Goal: Task Accomplishment & Management: Use online tool/utility

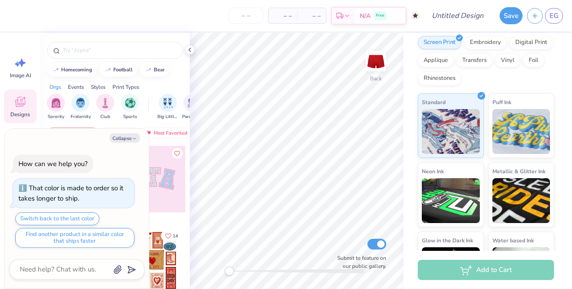
scroll to position [117, 0]
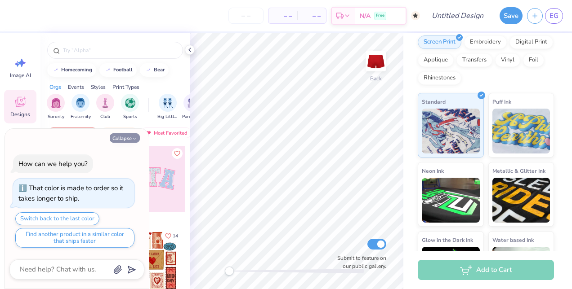
click at [123, 137] on button "Collapse" at bounding box center [125, 137] width 30 height 9
type textarea "x"
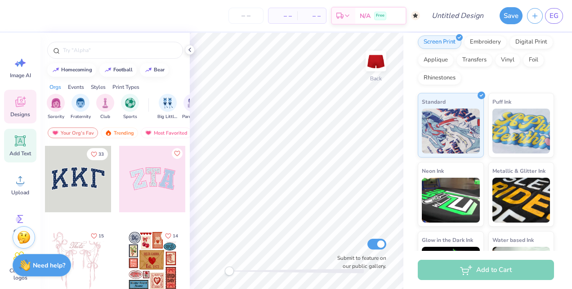
click at [24, 142] on icon at bounding box center [20, 141] width 9 height 9
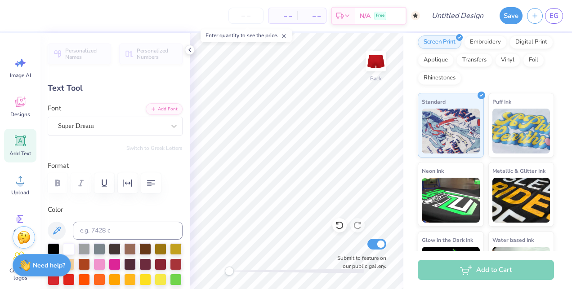
scroll to position [7, 2]
type textarea "TE"
click at [380, 76] on img at bounding box center [376, 61] width 36 height 36
click at [372, 69] on img at bounding box center [376, 61] width 36 height 36
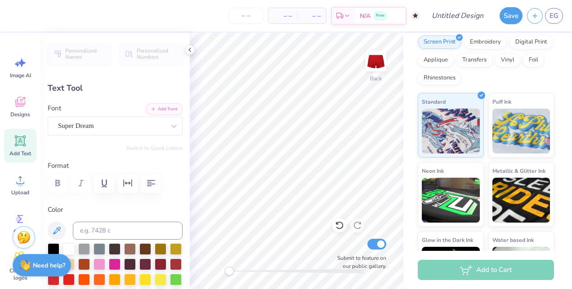
click at [18, 150] on span "Add Text" at bounding box center [20, 153] width 22 height 7
type input "2.85"
type textarea "T"
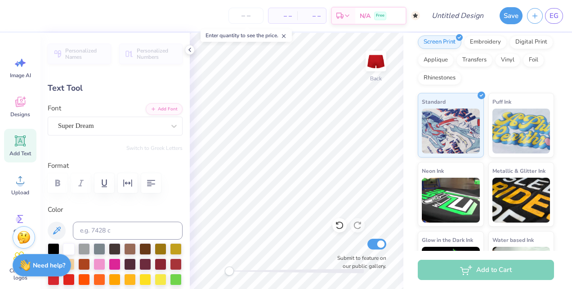
type textarea "ALPHA GAM"
click at [125, 182] on icon "button" at bounding box center [127, 183] width 11 height 11
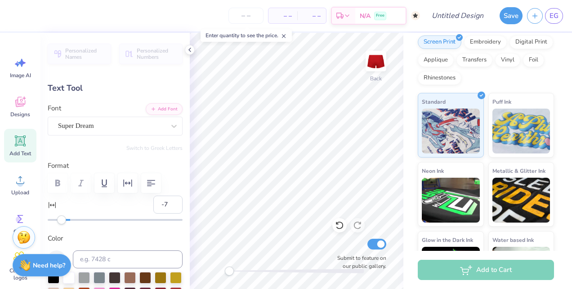
type input "-8"
drag, startPoint x: 67, startPoint y: 220, endPoint x: 61, endPoint y: 221, distance: 6.4
click at [61, 221] on div "Accessibility label" at bounding box center [61, 220] width 9 height 9
type input "-11"
drag, startPoint x: 62, startPoint y: 222, endPoint x: 57, endPoint y: 221, distance: 5.6
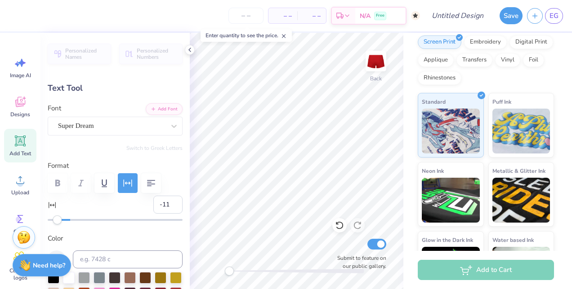
click at [57, 221] on div "Accessibility label" at bounding box center [57, 220] width 9 height 9
click at [166, 123] on div at bounding box center [174, 126] width 16 height 16
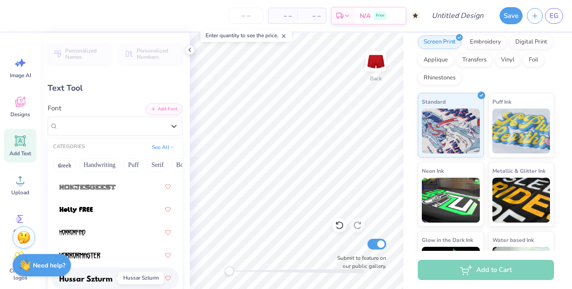
scroll to position [3269, 0]
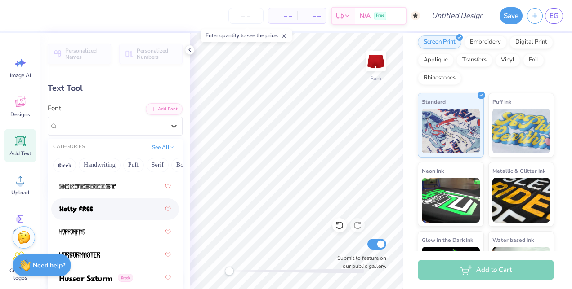
click at [82, 205] on span at bounding box center [76, 209] width 34 height 9
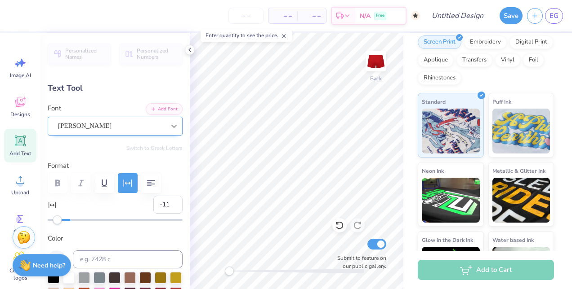
click at [166, 120] on div at bounding box center [174, 126] width 16 height 16
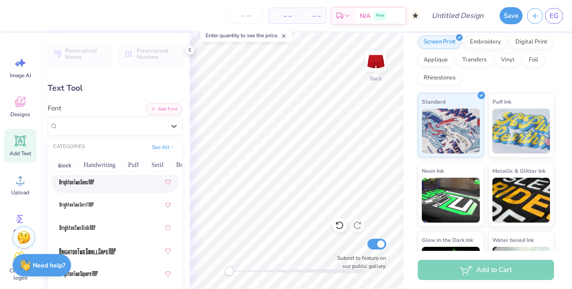
scroll to position [982, 0]
click at [135, 163] on button "Puff" at bounding box center [133, 165] width 21 height 14
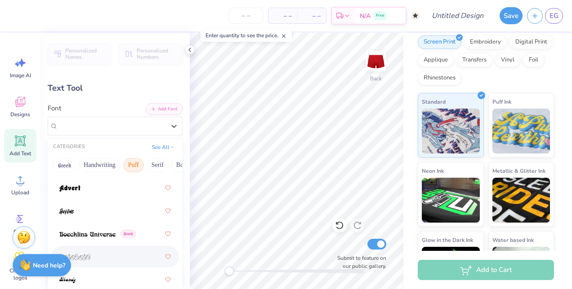
scroll to position [0, 0]
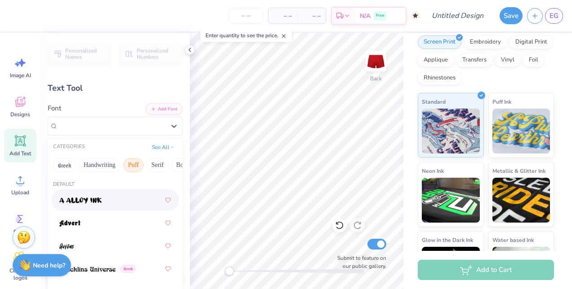
click at [104, 201] on div at bounding box center [114, 200] width 111 height 16
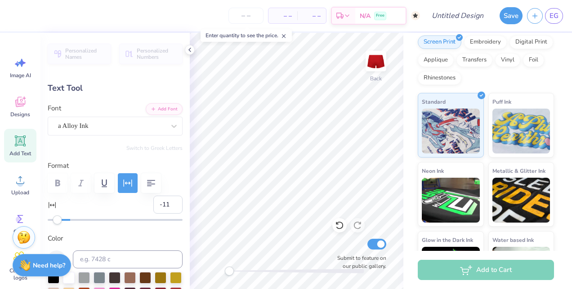
scroll to position [7, 2]
type input "-20"
drag, startPoint x: 58, startPoint y: 217, endPoint x: 41, endPoint y: 222, distance: 17.4
click at [41, 222] on div "Personalized Names Personalized Numbers Text Tool Add Font Font a Alloy Ink Swi…" at bounding box center [114, 161] width 149 height 257
type input "4"
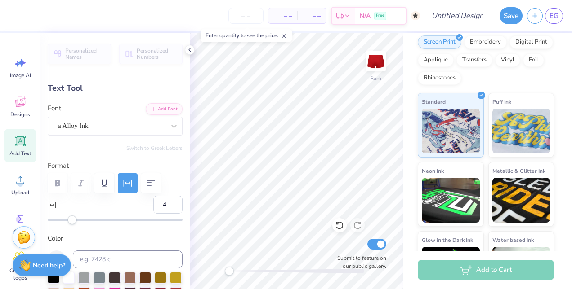
drag, startPoint x: 46, startPoint y: 218, endPoint x: 73, endPoint y: 223, distance: 27.4
click at [73, 223] on div "Accessibility label" at bounding box center [72, 220] width 9 height 9
type input "-4"
drag, startPoint x: 74, startPoint y: 218, endPoint x: 64, endPoint y: 218, distance: 9.5
click at [64, 218] on div "Accessibility label" at bounding box center [64, 220] width 9 height 9
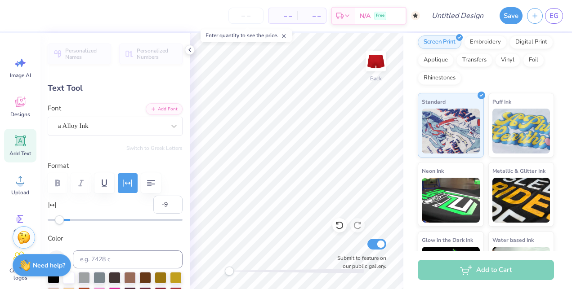
type input "-10"
drag, startPoint x: 63, startPoint y: 219, endPoint x: 58, endPoint y: 222, distance: 5.6
click at [58, 222] on div "Accessibility label" at bounding box center [58, 220] width 9 height 9
type textarea "ALPHA GAM"
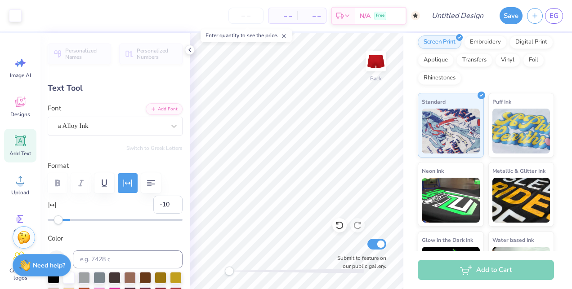
click at [30, 145] on div "Add Text" at bounding box center [20, 146] width 32 height 34
type input "0"
type input "3.47"
type input "2.44"
type input "2.53"
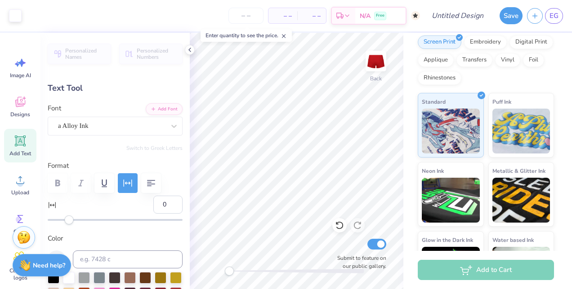
type input "-10"
click at [187, 50] on icon at bounding box center [189, 49] width 7 height 7
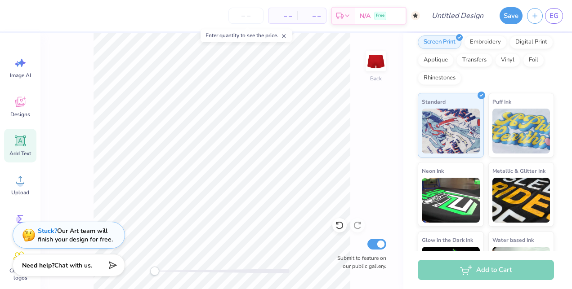
click at [90, 156] on div "Back Submit to feature on our public gallery." at bounding box center [221, 161] width 363 height 257
type input "0.0"
type input "3.45"
type input "2.47"
type input "3.06"
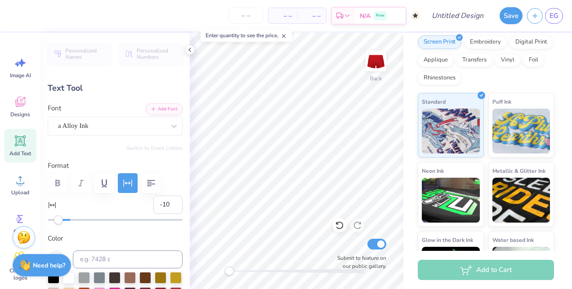
click at [180, 164] on div "– – Per Item – – Total Est. Delivery N/A Free Design Title Save EG Image AI Des…" at bounding box center [286, 144] width 572 height 289
click at [191, 50] on icon at bounding box center [189, 49] width 7 height 7
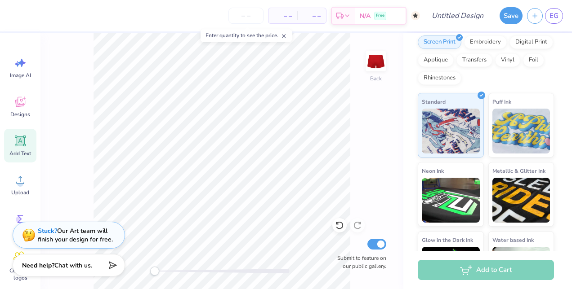
scroll to position [7, 1]
type input "0.0"
click at [86, 176] on div "Back Submit to feature on our public gallery." at bounding box center [221, 161] width 363 height 257
type input "2.77"
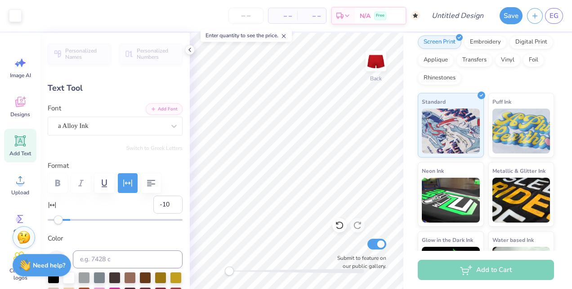
type input "5.8"
click at [186, 169] on div "– – Per Item – – Total Est. Delivery N/A Free Design Title Save EG Image AI Des…" at bounding box center [286, 144] width 572 height 289
type input "5.09"
type input "3.65"
type input "2.48"
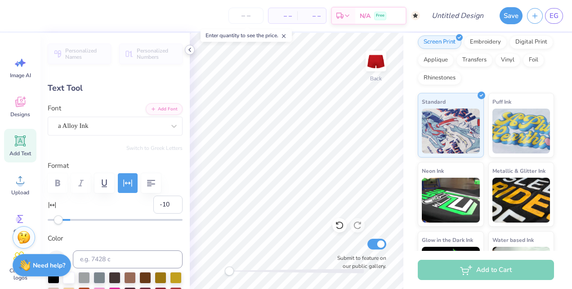
click at [189, 50] on polyline at bounding box center [190, 50] width 2 height 4
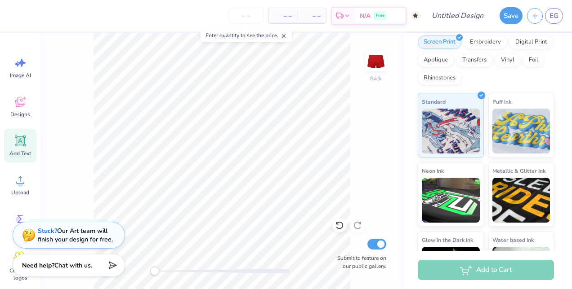
type input "4.68"
type input "3.35"
type input "2.80"
click at [89, 191] on div "Back Submit to feature on our public gallery." at bounding box center [221, 161] width 363 height 257
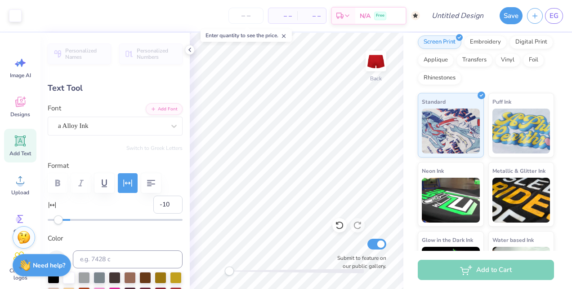
type input "5.8"
type input "4.40"
type input "3.15"
type input "3.02"
click at [191, 49] on icon at bounding box center [189, 49] width 7 height 7
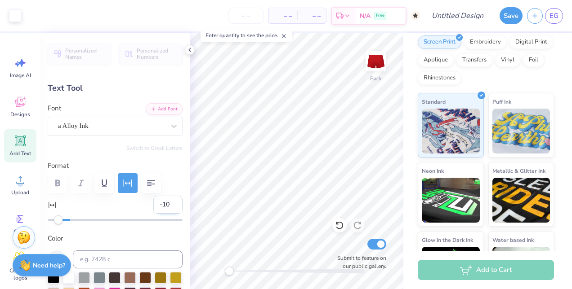
click at [151, 198] on div "Art colors – – Per Item – – Total Est. Delivery N/A Free Design Title Save EG I…" at bounding box center [286, 144] width 572 height 289
click at [189, 51] on icon at bounding box center [189, 49] width 7 height 7
click at [189, 50] on polyline at bounding box center [190, 50] width 2 height 4
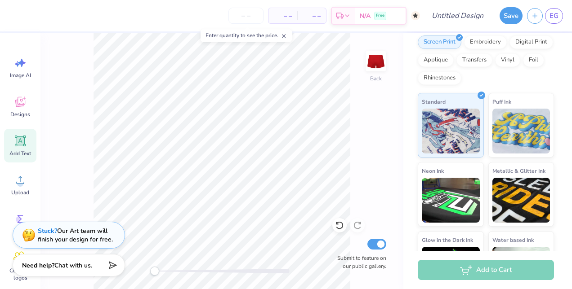
click at [80, 118] on div "Back Submit to feature on our public gallery." at bounding box center [221, 161] width 363 height 257
type input "0.0"
click at [461, 17] on input "Design Title" at bounding box center [468, 16] width 44 height 18
type input "Alpha gam red set shorts"
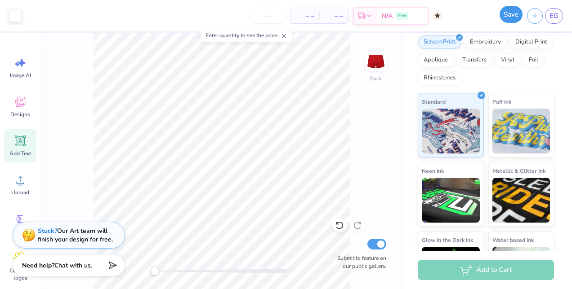
scroll to position [0, 0]
click at [512, 14] on button "Save" at bounding box center [510, 14] width 23 height 17
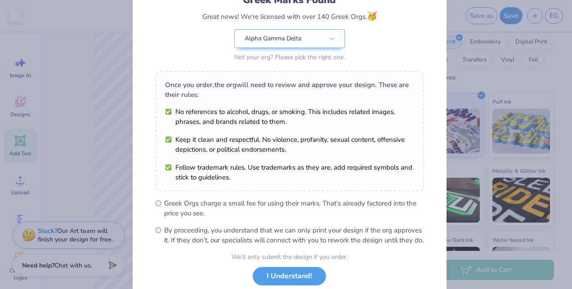
scroll to position [124, 0]
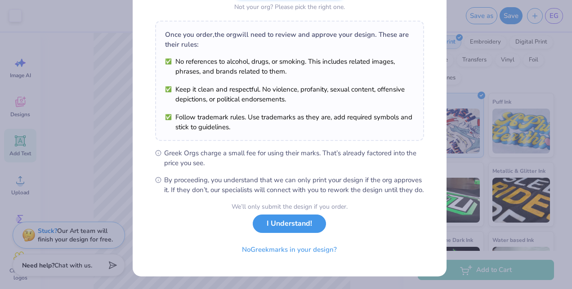
click at [293, 227] on button "I Understand!" at bounding box center [289, 224] width 73 height 18
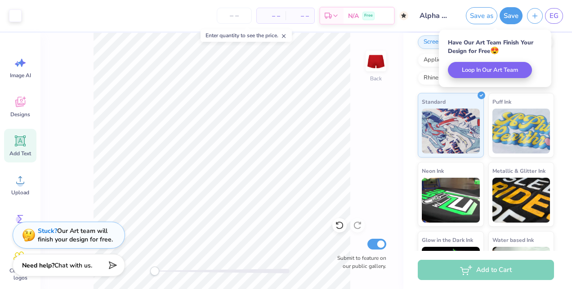
scroll to position [0, 0]
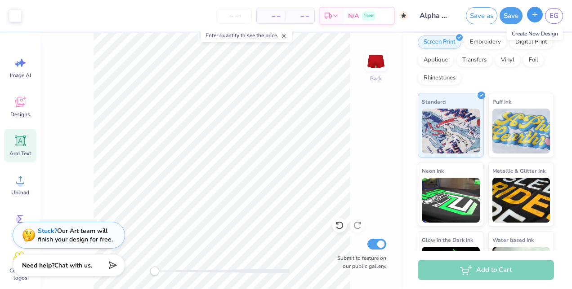
click at [534, 13] on icon "button" at bounding box center [535, 15] width 8 height 8
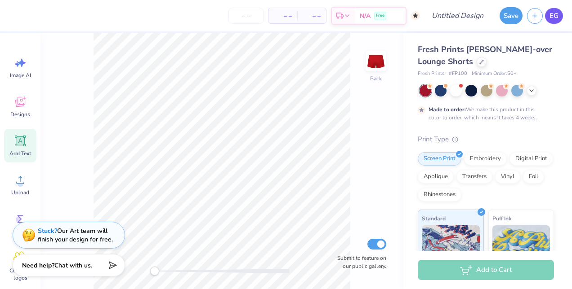
click at [553, 15] on span "EG" at bounding box center [553, 16] width 9 height 10
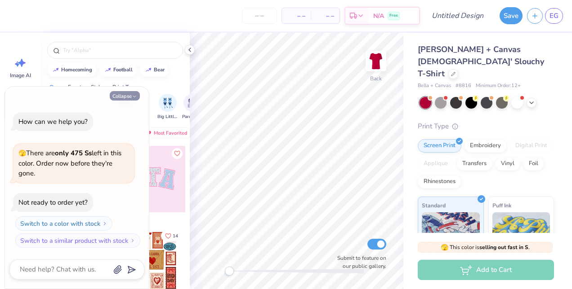
click at [132, 96] on icon "button" at bounding box center [134, 96] width 5 height 5
type textarea "x"
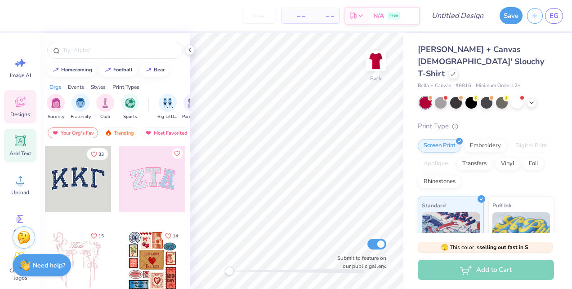
click at [18, 145] on icon at bounding box center [20, 141] width 11 height 11
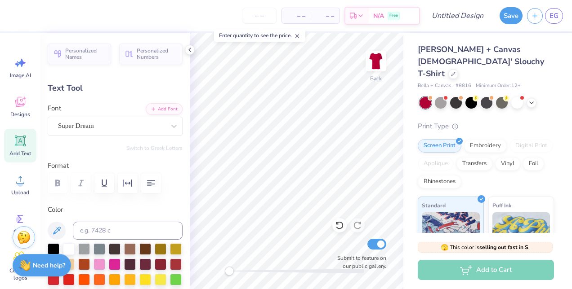
scroll to position [7, 1]
type textarea "T"
click at [125, 126] on div "Super Dream" at bounding box center [111, 126] width 109 height 14
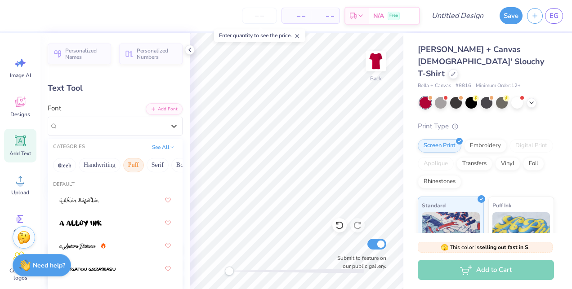
click at [133, 169] on button "Puff" at bounding box center [133, 165] width 21 height 14
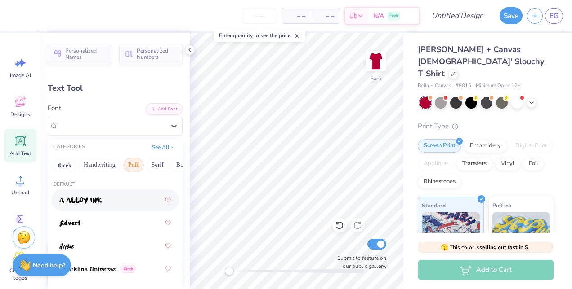
click at [126, 202] on div at bounding box center [114, 200] width 111 height 16
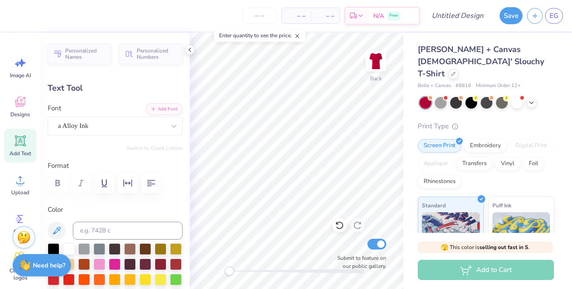
scroll to position [8, 1]
type textarea "ALPHA GAM l LOOVES YOU"
click at [189, 48] on icon at bounding box center [189, 49] width 7 height 7
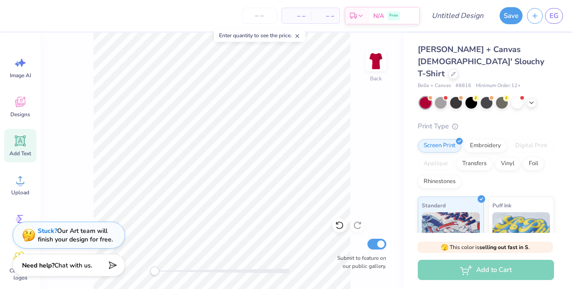
scroll to position [7, 4]
type textarea "ALPHA GAM LOVES YOU"
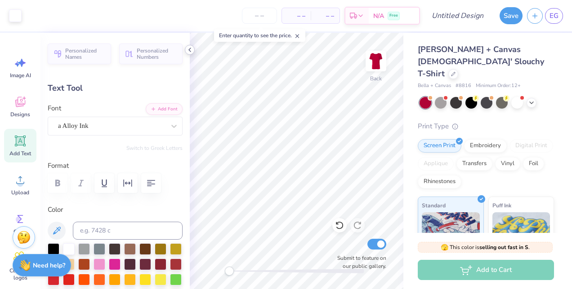
type input "10.24"
type input "3.70"
type input "8.15"
click at [189, 48] on icon at bounding box center [189, 49] width 7 height 7
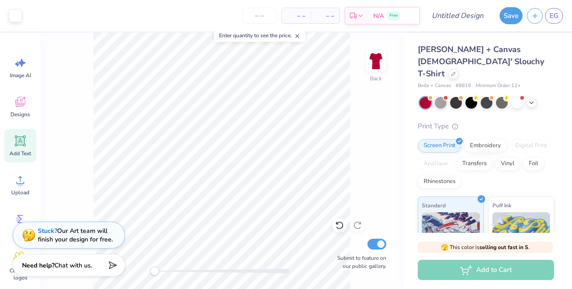
type input "0.0"
type input "10.12"
type input "4.90"
type input "0.77"
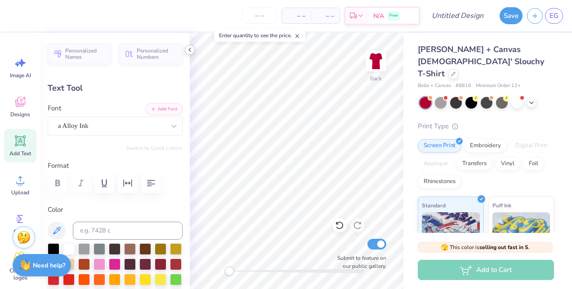
type input "-0.9"
type input "4.32"
type input "1.57"
type input "1.46"
type input "-0.9"
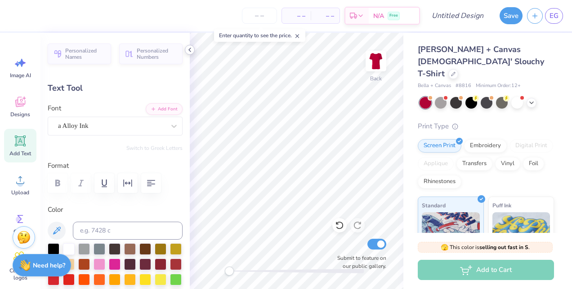
type input "7.44"
type input "2.70"
type input "1.42"
type textarea "ALPHA GAM LOVES you"
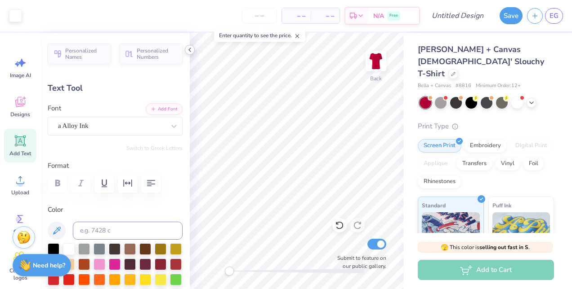
type input "-0.9"
type input "4.67"
type input "1.69"
type input "1.45"
type input "-0.9"
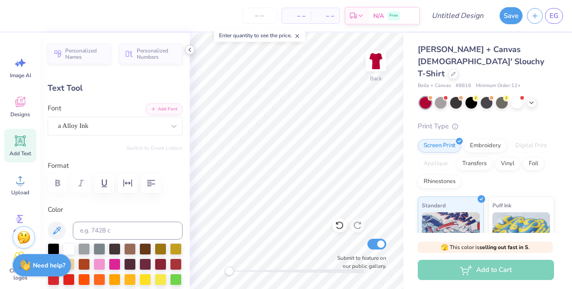
scroll to position [7, 1]
type textarea "ALPHa gam"
type input "0.0"
type input "2.66"
type input "1.66"
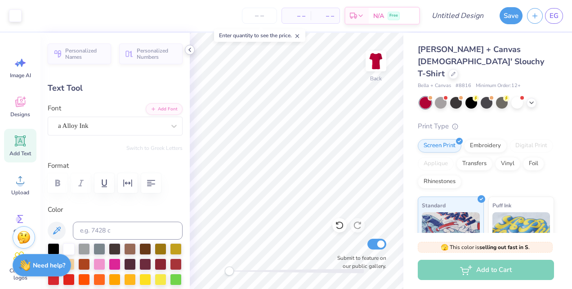
type input "1.49"
type input "-0.9"
type input "3.23"
type input "2.02"
type input "0.0"
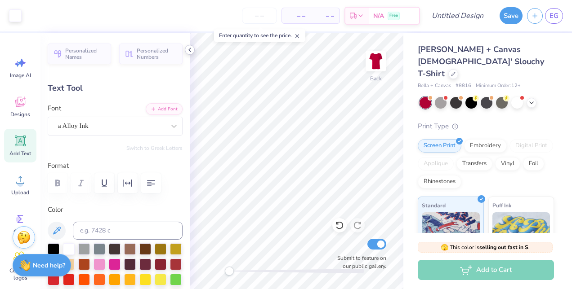
type input "1.55"
type input "-0.9"
type textarea "ALPHa gam"
type input "0.0"
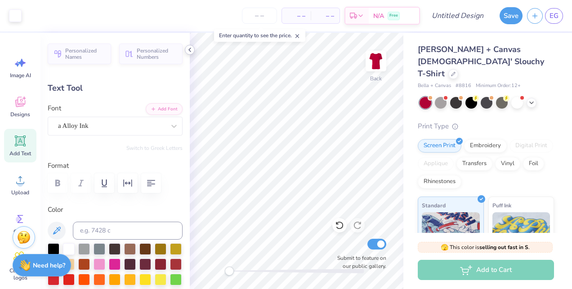
type input "5.68"
type input "0.87"
type input "2.11"
type input "-0.9"
type textarea "ALPHa gam Loves you"
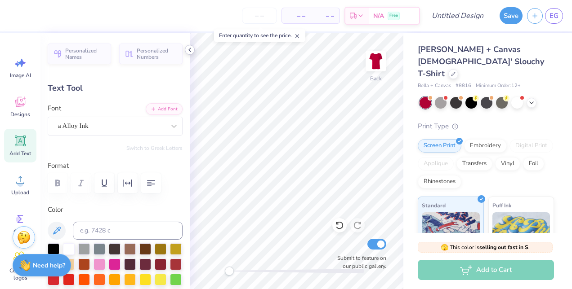
click at [189, 52] on icon at bounding box center [189, 49] width 7 height 7
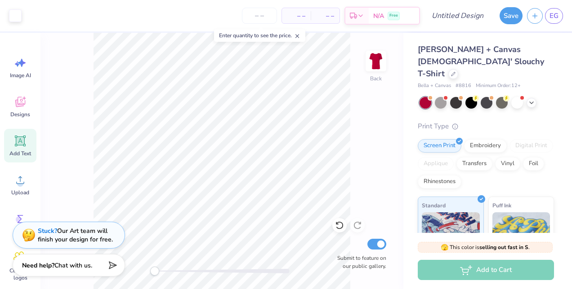
type input "0.0"
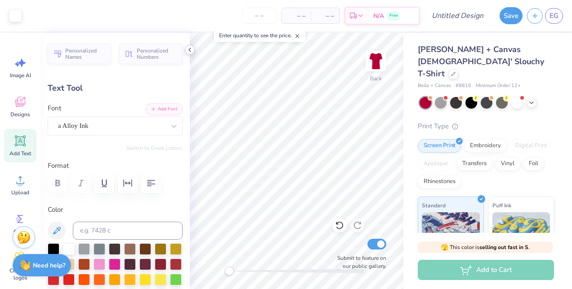
type input "2.06"
type input "1.51"
type input "-0.9"
type input "4.52"
type input "1.64"
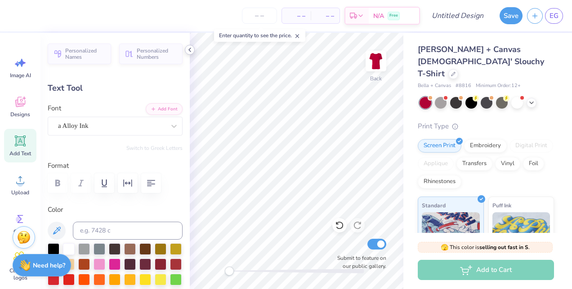
type input "1.52"
type input "0.0"
click at [467, 19] on input "Design Title" at bounding box center [468, 16] width 44 height 18
type input "Alpha gam red set lounge tshirt"
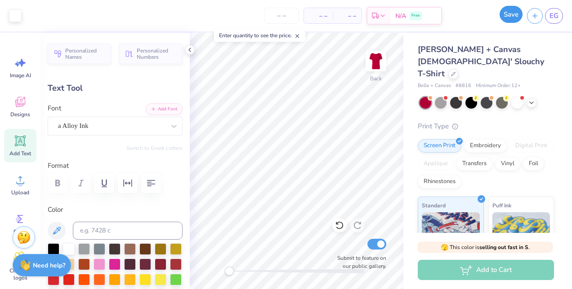
scroll to position [0, 0]
click at [511, 15] on button "Save" at bounding box center [510, 14] width 23 height 17
click at [555, 17] on span "EG" at bounding box center [553, 16] width 9 height 10
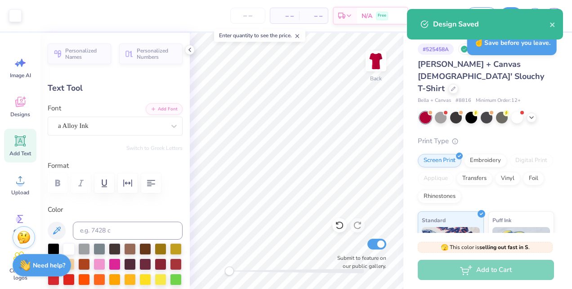
click at [412, 49] on div "# 525458A Original Proof Bella + Canvas Ladies' Slouchy T-Shirt Bella + Canvas …" at bounding box center [487, 224] width 169 height 382
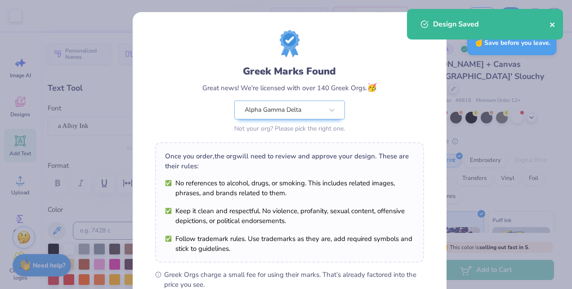
click at [552, 22] on icon "close" at bounding box center [552, 24] width 6 height 7
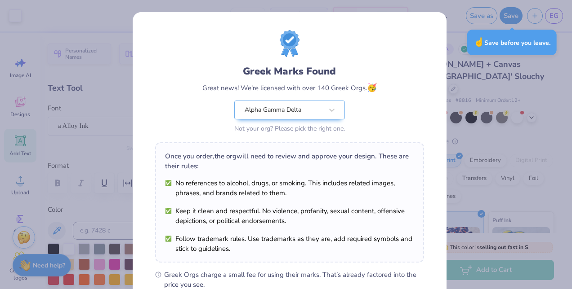
click at [452, 26] on div "Greek Marks Found Great news! We're licensed with over 140 Greek Orgs. 🥳 Alpha …" at bounding box center [286, 144] width 572 height 289
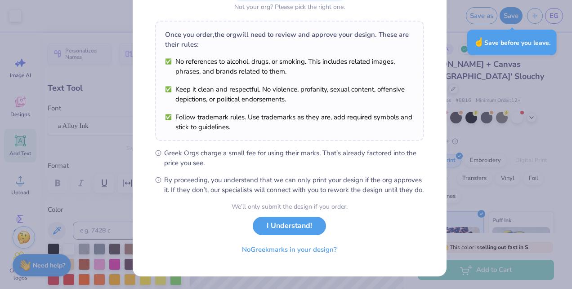
scroll to position [129, 0]
click at [284, 223] on button "I Understand!" at bounding box center [289, 224] width 73 height 18
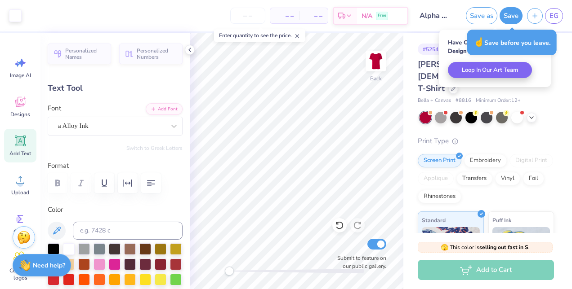
scroll to position [0, 0]
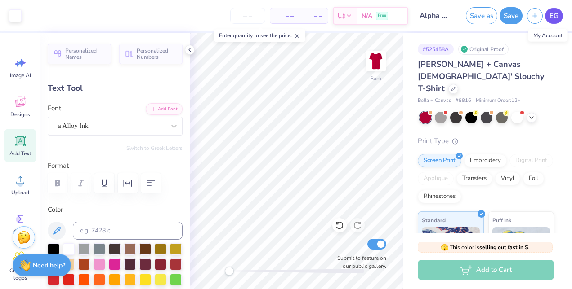
click at [553, 18] on span "EG" at bounding box center [553, 16] width 9 height 10
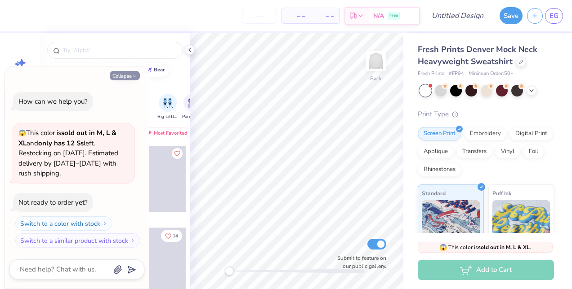
click at [134, 74] on icon "button" at bounding box center [134, 76] width 5 height 5
type textarea "x"
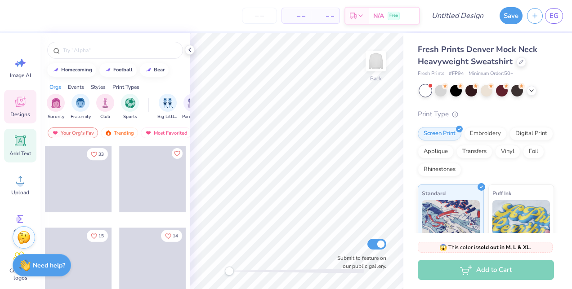
click at [23, 135] on icon at bounding box center [19, 140] width 13 height 13
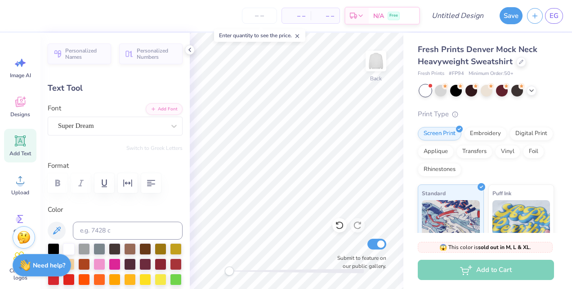
scroll to position [7, 1]
type textarea "T"
type textarea "ALPHA GAM"
click at [166, 123] on div at bounding box center [174, 126] width 16 height 16
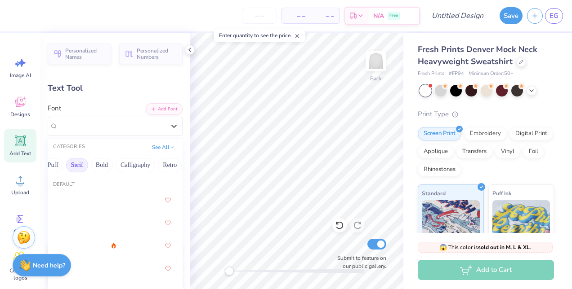
scroll to position [0, 89]
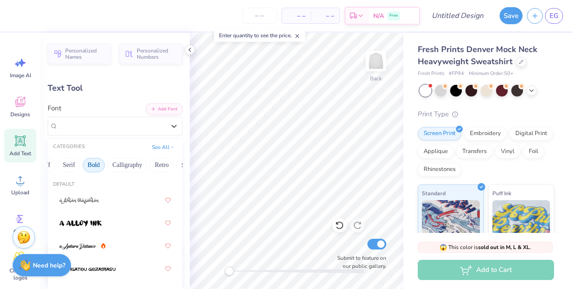
click at [86, 165] on button "Bold" at bounding box center [94, 165] width 22 height 14
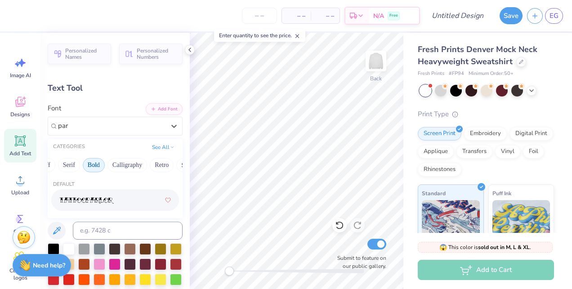
click at [91, 165] on button "Bold" at bounding box center [94, 165] width 22 height 14
type input "p"
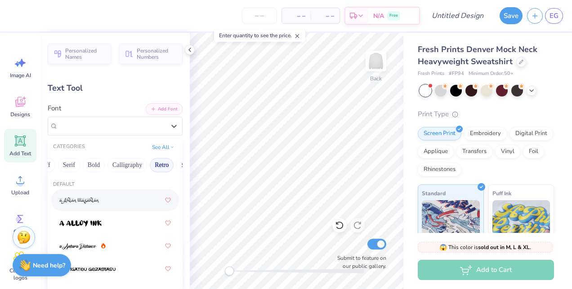
click at [156, 164] on button "Retro" at bounding box center [162, 165] width 24 height 14
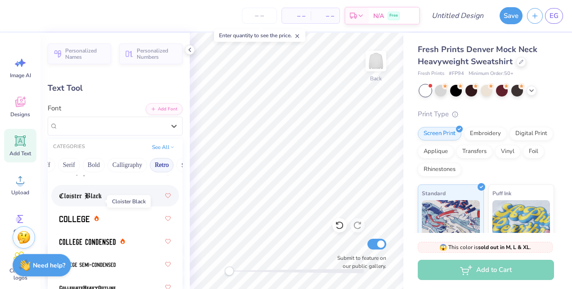
scroll to position [490, 0]
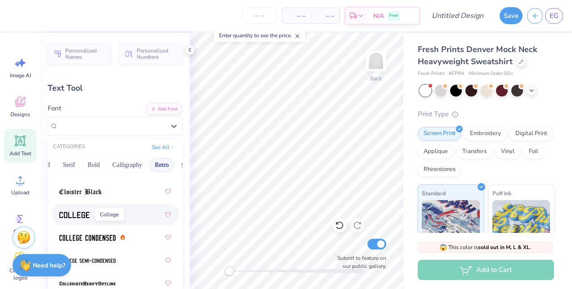
click at [80, 217] on img at bounding box center [74, 215] width 30 height 6
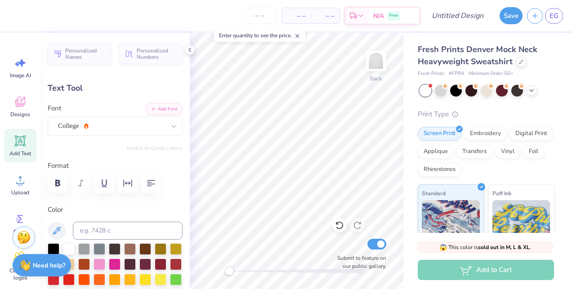
scroll to position [7, 3]
click at [133, 185] on icon "button" at bounding box center [127, 183] width 11 height 11
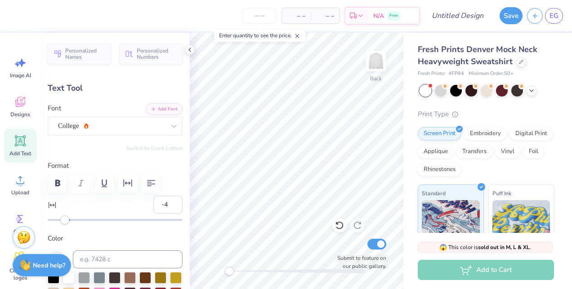
type input "-5"
click at [64, 221] on div "Accessibility label" at bounding box center [63, 220] width 9 height 9
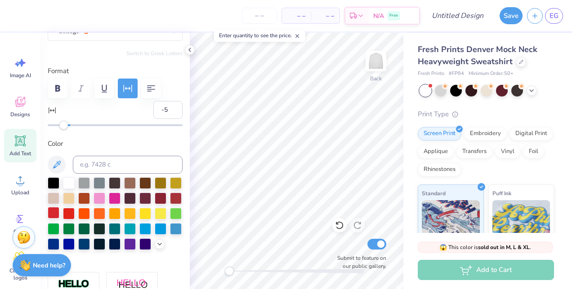
scroll to position [94, 0]
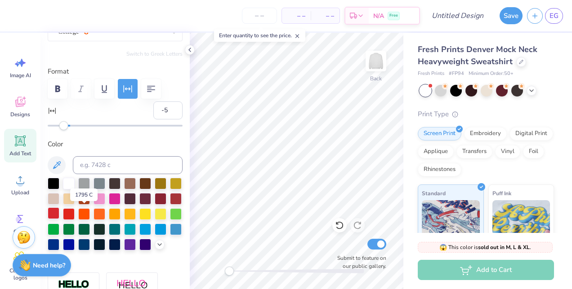
click at [59, 213] on div at bounding box center [54, 214] width 12 height 12
click at [55, 96] on button "button" at bounding box center [58, 89] width 20 height 20
click at [55, 93] on icon "button" at bounding box center [57, 89] width 11 height 11
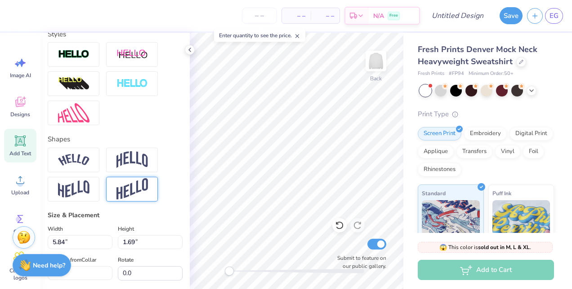
scroll to position [325, 0]
click at [131, 166] on img at bounding box center [131, 160] width 31 height 17
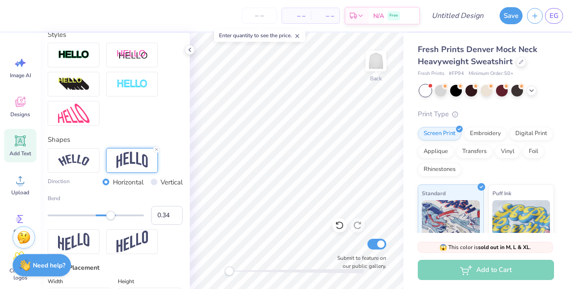
type input "0.33"
drag, startPoint x: 113, startPoint y: 228, endPoint x: 107, endPoint y: 225, distance: 7.0
click at [107, 225] on div "Bend 0.33" at bounding box center [115, 210] width 135 height 31
type input "0.63"
drag, startPoint x: 109, startPoint y: 235, endPoint x: 120, endPoint y: 239, distance: 12.5
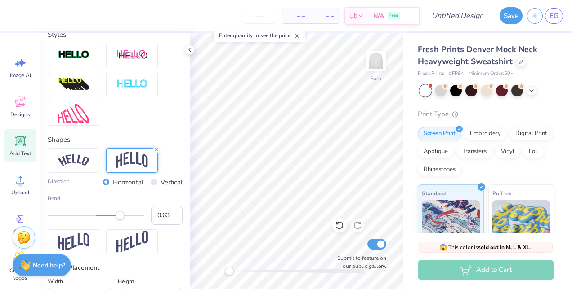
click at [120, 225] on div "Bend 0.63" at bounding box center [115, 210] width 135 height 31
type input "0.32"
drag, startPoint x: 122, startPoint y: 226, endPoint x: 107, endPoint y: 229, distance: 16.0
click at [107, 220] on div "Accessibility label" at bounding box center [106, 215] width 9 height 9
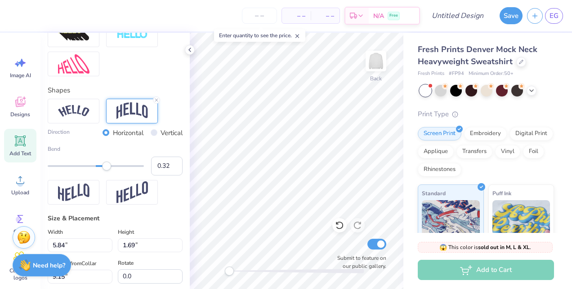
scroll to position [374, 0]
type input "10.94"
type input "3.06"
type input "8.47"
type input "14.62"
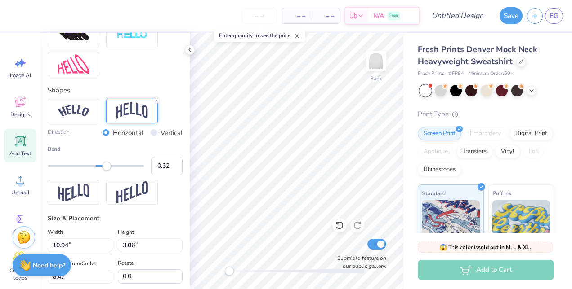
type input "4.08"
type input "7.44"
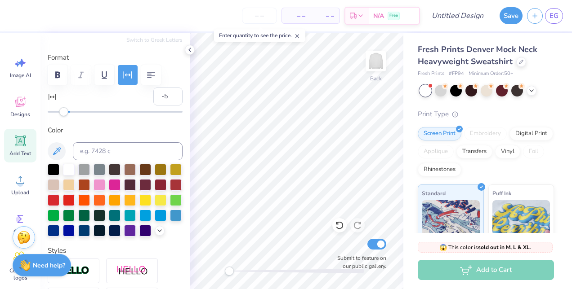
scroll to position [62, 0]
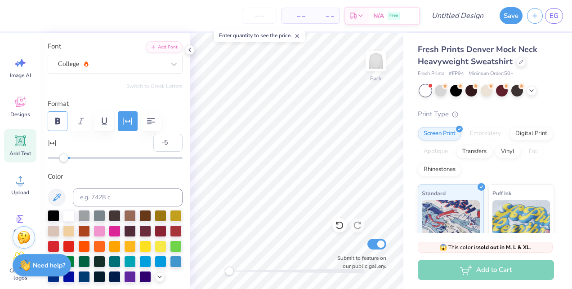
click at [59, 120] on icon "button" at bounding box center [57, 121] width 5 height 6
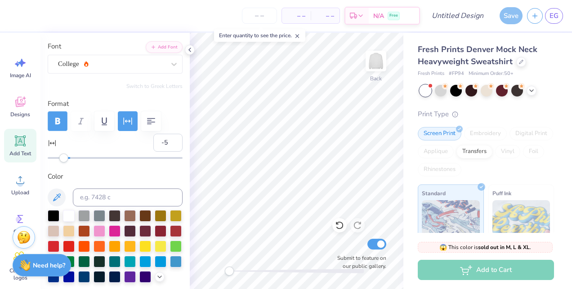
click at [57, 122] on icon "button" at bounding box center [57, 121] width 5 height 7
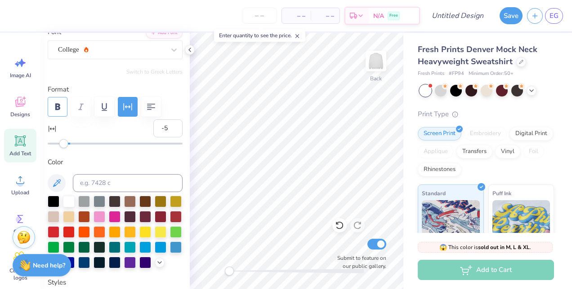
scroll to position [76, 0]
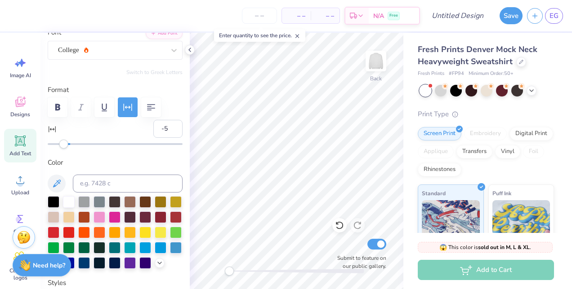
click at [52, 128] on icon at bounding box center [52, 129] width 9 height 9
click at [153, 128] on input "-5" at bounding box center [167, 129] width 29 height 18
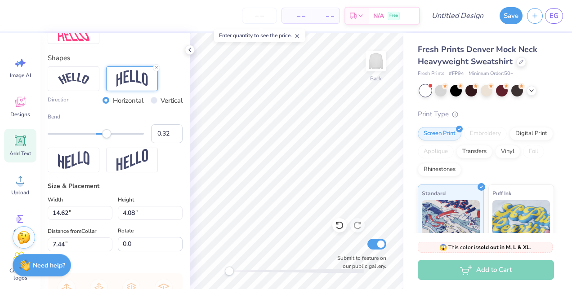
scroll to position [406, 0]
click at [151, 104] on input "Vertical" at bounding box center [154, 101] width 7 height 7
radio input "true"
click at [102, 104] on input "Horizontal" at bounding box center [105, 101] width 7 height 7
radio input "true"
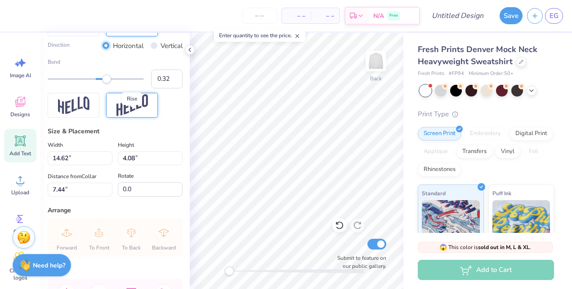
scroll to position [462, 0]
type input "0.23"
click at [102, 83] on div "Accessibility label" at bounding box center [102, 78] width 9 height 9
type input "0.28"
click at [105, 83] on div "Accessibility label" at bounding box center [103, 78] width 9 height 9
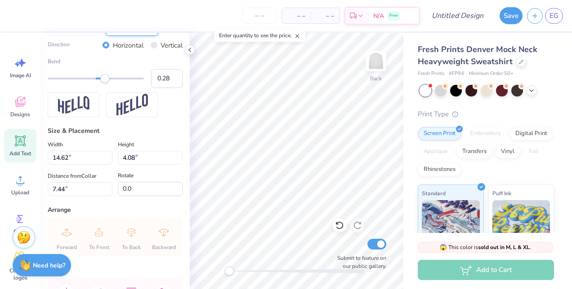
click at [105, 83] on div "Accessibility label" at bounding box center [104, 78] width 9 height 9
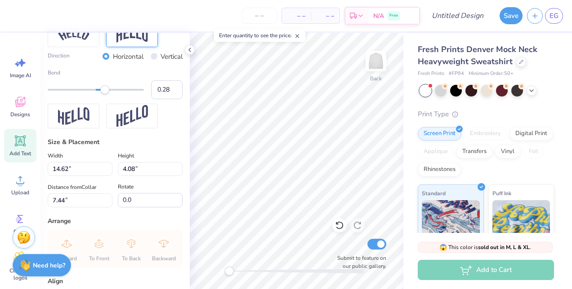
scroll to position [410, 0]
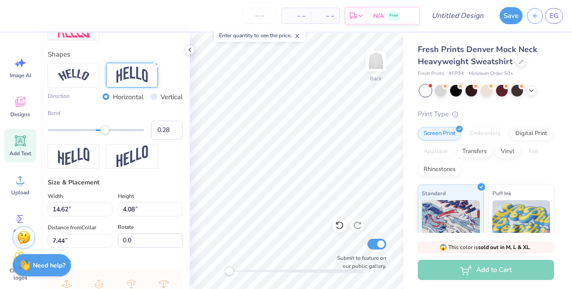
type input "14.04"
type input "3.69"
type input "2.56"
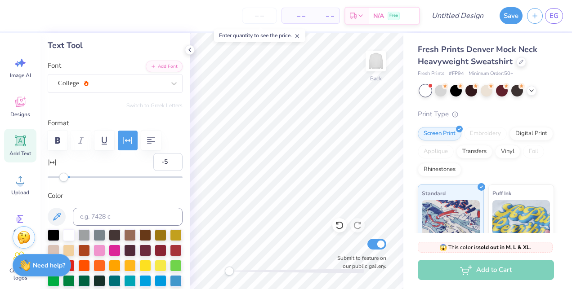
scroll to position [44, 0]
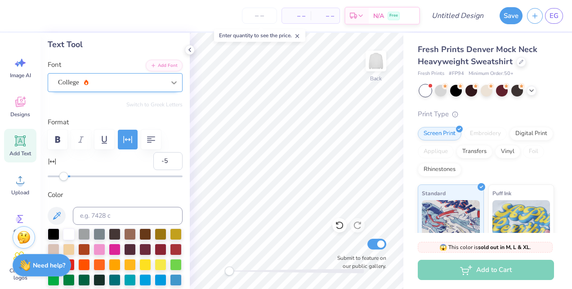
click at [166, 82] on div at bounding box center [174, 83] width 16 height 16
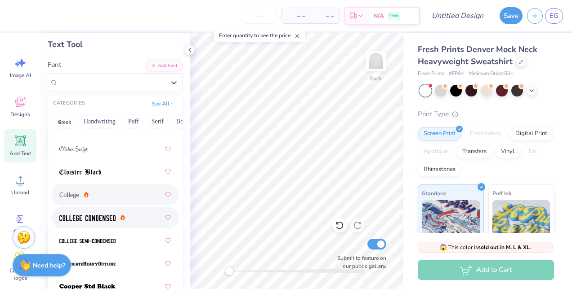
scroll to position [467, 0]
click at [104, 217] on img at bounding box center [87, 217] width 56 height 6
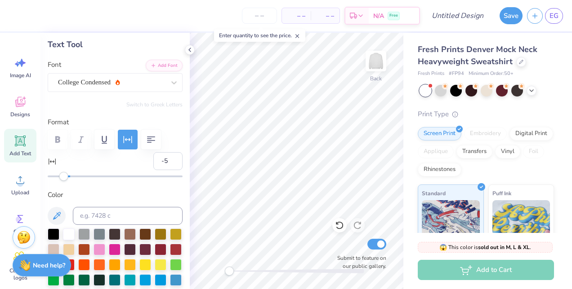
type input "13.25"
type input "3.96"
type input "2.71"
type input "14.99"
type input "4.48"
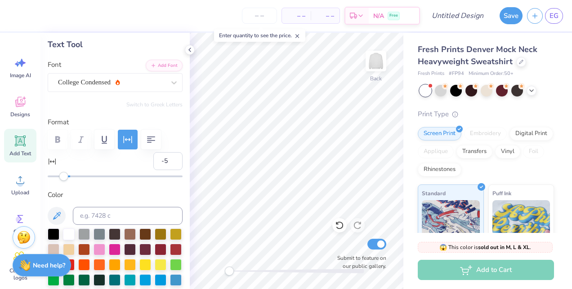
type input "2.08"
click at [23, 154] on span "Add Text" at bounding box center [20, 153] width 22 height 7
type input "5.84"
type input "1.69"
type input "9.15"
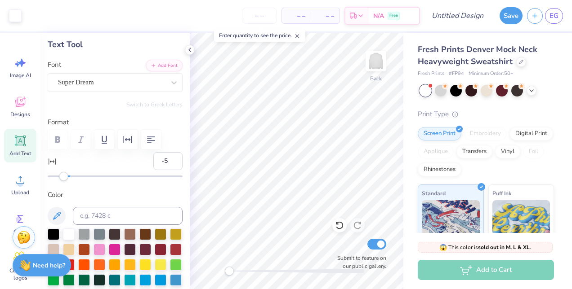
type input "0"
type textarea "T"
type textarea "ALPHA GAM"
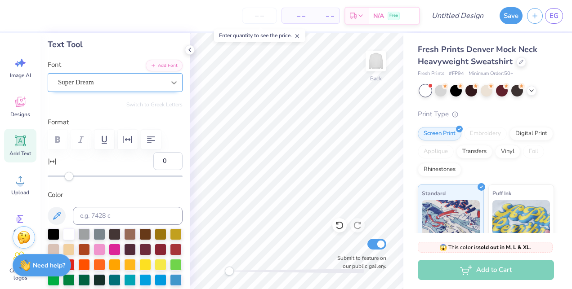
click at [169, 85] on icon at bounding box center [173, 82] width 9 height 9
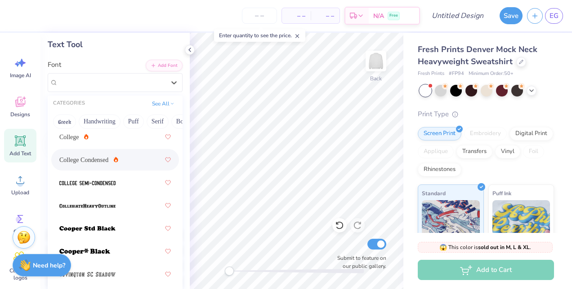
scroll to position [524, 0]
click at [97, 160] on span "College Condensed" at bounding box center [83, 160] width 49 height 9
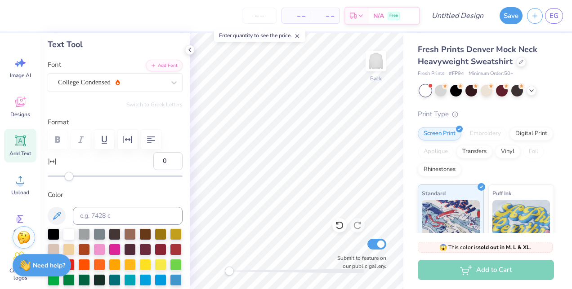
scroll to position [7, 3]
type input "14.99"
type input "4.48"
type input "1.97"
type input "-5"
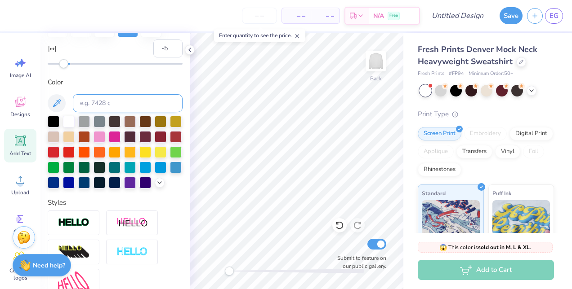
scroll to position [156, 0]
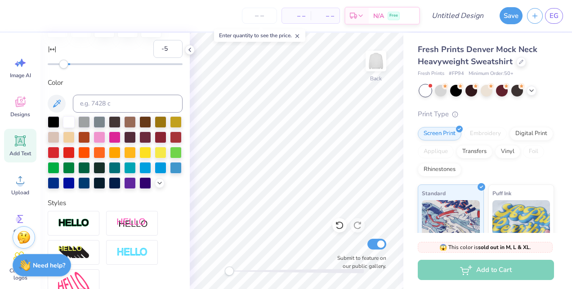
type input "9.79"
type input "1.65"
type input "9.17"
type input "-5"
drag, startPoint x: 71, startPoint y: 65, endPoint x: 64, endPoint y: 65, distance: 7.2
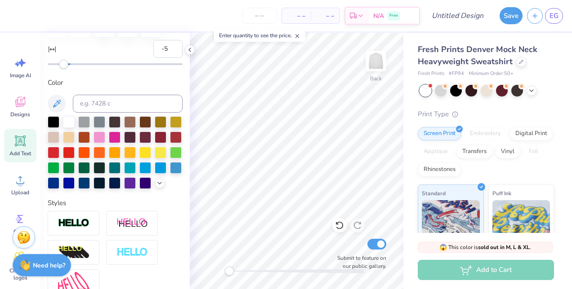
click at [64, 65] on div "Accessibility label" at bounding box center [63, 64] width 9 height 9
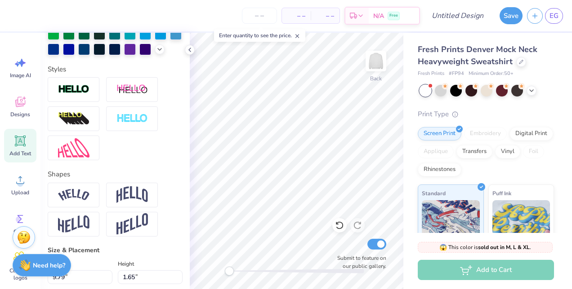
scroll to position [289, 0]
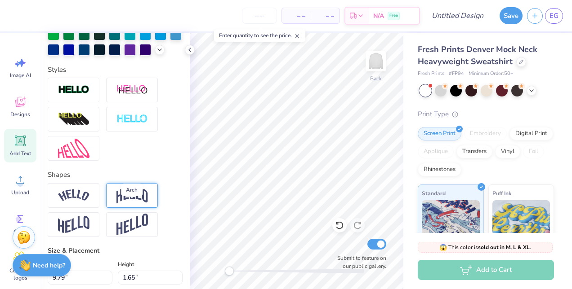
click at [131, 204] on img at bounding box center [131, 195] width 31 height 17
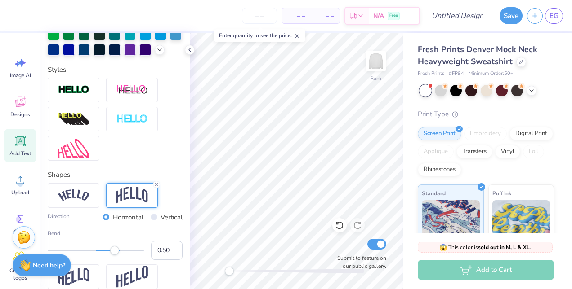
type input "14.99"
type input "4.48"
type input "1.97"
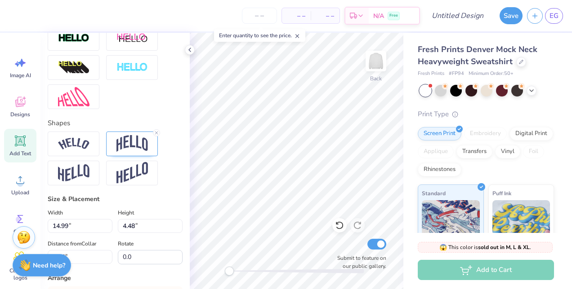
scroll to position [342, 0]
click at [123, 152] on img at bounding box center [131, 143] width 31 height 17
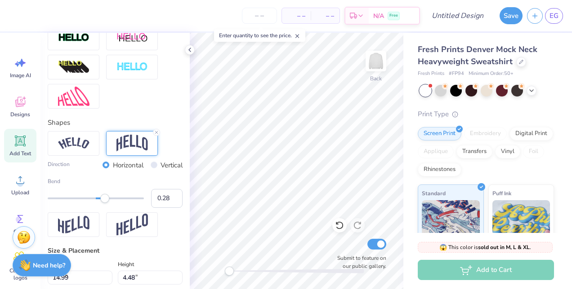
type input "8.82"
type input "3.48"
type input "8.26"
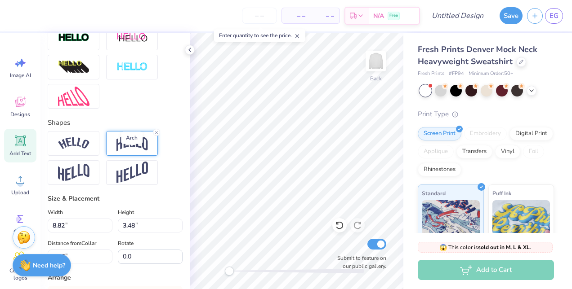
click at [132, 152] on img at bounding box center [131, 143] width 31 height 17
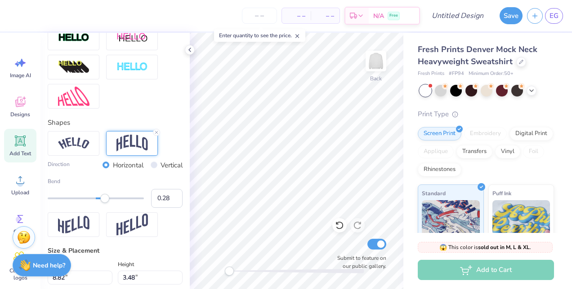
type input "0.27"
drag, startPoint x: 113, startPoint y: 213, endPoint x: 104, endPoint y: 218, distance: 10.7
click at [104, 208] on div "Bend 0.27" at bounding box center [115, 193] width 135 height 31
type input "0.29"
click at [105, 203] on div "Accessibility label" at bounding box center [105, 198] width 9 height 9
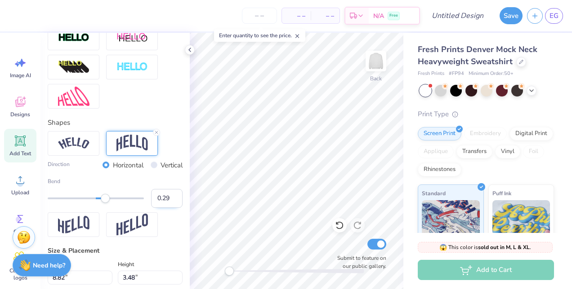
click at [160, 208] on input "0.29" at bounding box center [166, 198] width 31 height 19
type input "0.28"
click at [167, 208] on input "0.28" at bounding box center [166, 198] width 31 height 19
type input "12.50"
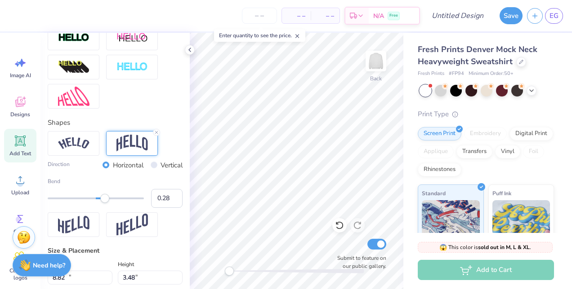
type input "3.74"
type input "2.35"
type input "13.63"
type input "4.07"
type input "14.73"
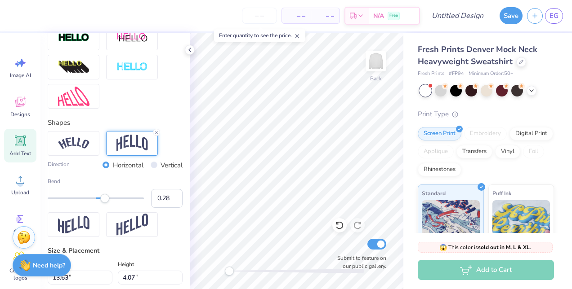
type input "4.40"
type input "1.42"
type input "14.40"
type input "4.30"
type input "1.97"
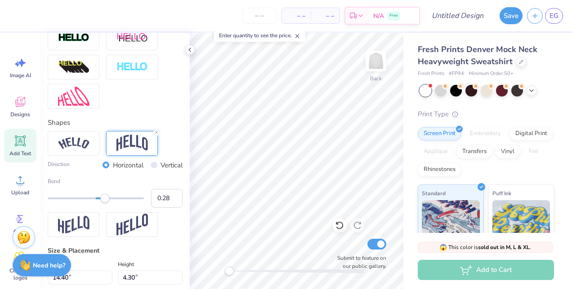
type input "14.99"
type input "4.48"
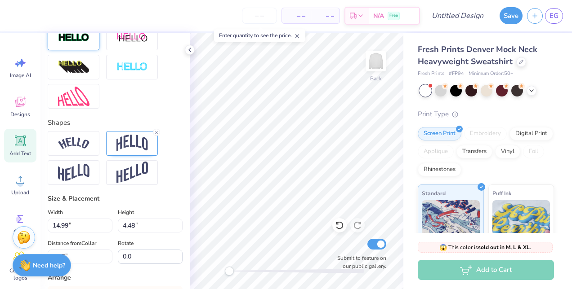
click at [90, 50] on div at bounding box center [74, 38] width 52 height 25
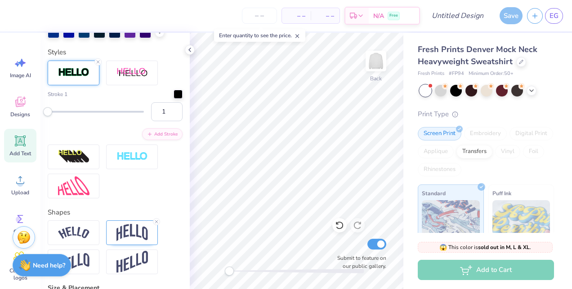
scroll to position [376, 0]
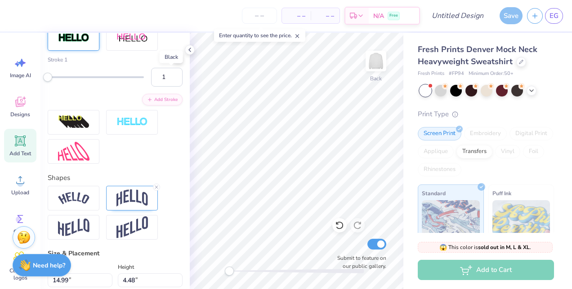
click at [174, 63] on div at bounding box center [178, 58] width 9 height 9
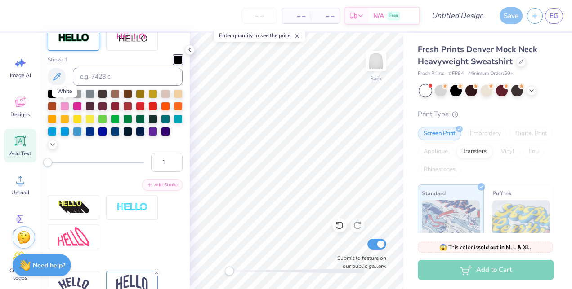
click at [65, 98] on div at bounding box center [64, 93] width 9 height 9
click at [157, 110] on div at bounding box center [152, 105] width 9 height 9
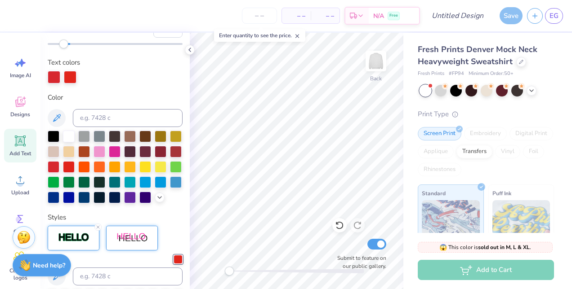
scroll to position [170, 0]
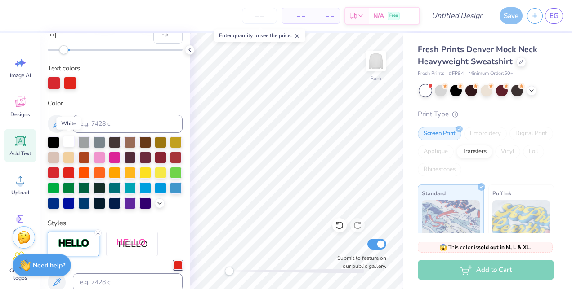
click at [64, 145] on div at bounding box center [69, 142] width 12 height 12
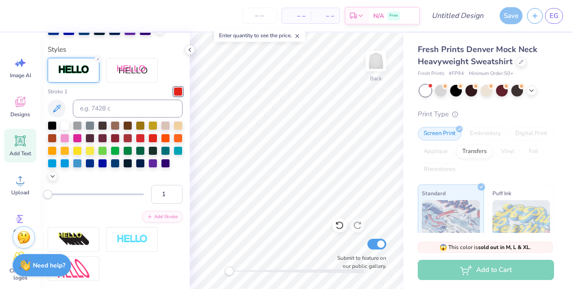
scroll to position [347, 0]
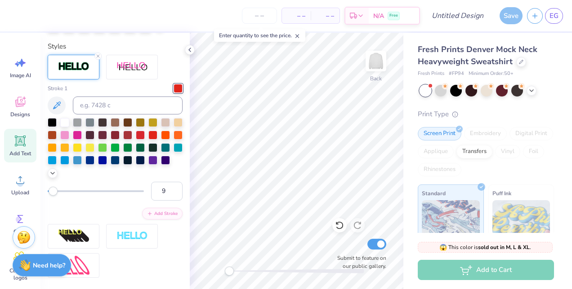
type input "10"
drag, startPoint x: 48, startPoint y: 205, endPoint x: 56, endPoint y: 205, distance: 8.5
click at [56, 196] on div "Accessibility label" at bounding box center [55, 191] width 9 height 9
type input "4"
drag, startPoint x: 56, startPoint y: 209, endPoint x: 51, endPoint y: 207, distance: 5.7
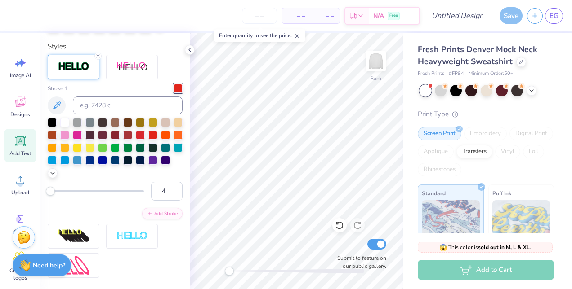
click at [51, 196] on div "Accessibility label" at bounding box center [50, 191] width 9 height 9
type input "2"
click at [49, 196] on div "Accessibility label" at bounding box center [48, 191] width 9 height 9
type input "14.40"
type input "4.30"
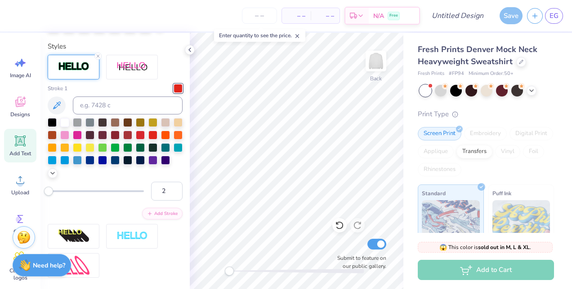
type input "13.65"
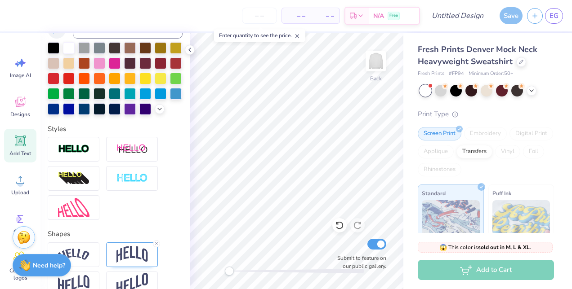
scroll to position [232, 0]
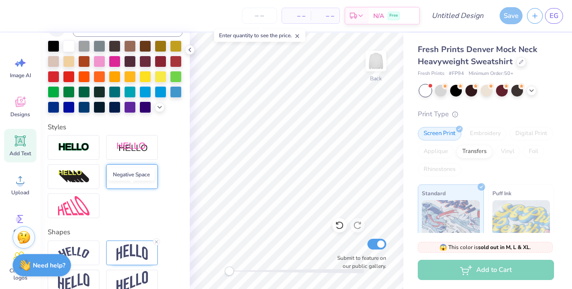
click at [127, 182] on img at bounding box center [131, 177] width 31 height 10
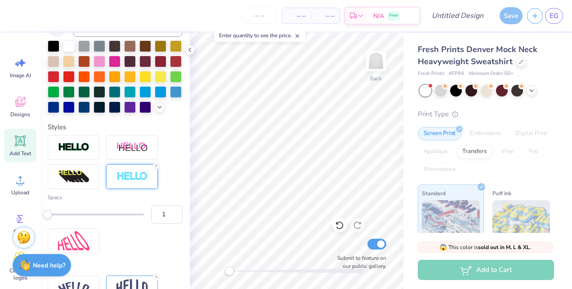
type input "2"
click at [53, 219] on div "Accessibility label" at bounding box center [52, 214] width 9 height 9
type input "3"
drag, startPoint x: 52, startPoint y: 231, endPoint x: 58, endPoint y: 232, distance: 5.9
click at [58, 219] on div "Accessibility label" at bounding box center [57, 214] width 9 height 9
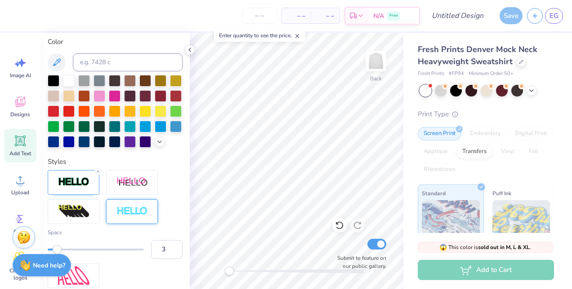
type input "15.10"
type input "4.59"
type input "1.92"
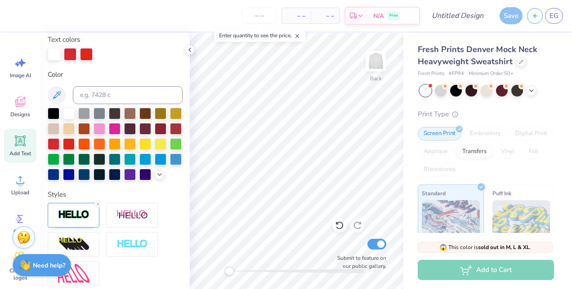
scroll to position [180, 0]
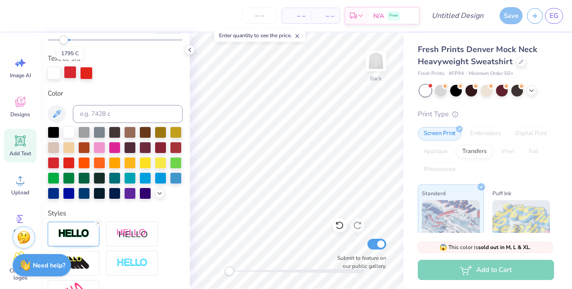
click at [74, 69] on div at bounding box center [70, 72] width 13 height 13
click at [75, 161] on div at bounding box center [69, 162] width 12 height 12
click at [75, 159] on div at bounding box center [69, 162] width 12 height 12
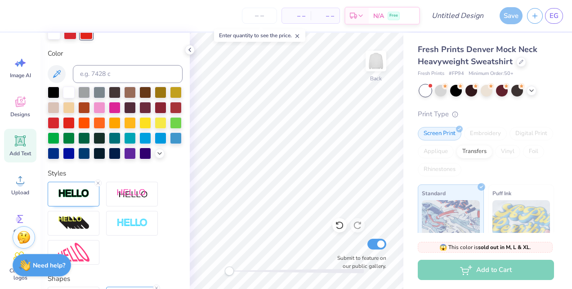
scroll to position [241, 0]
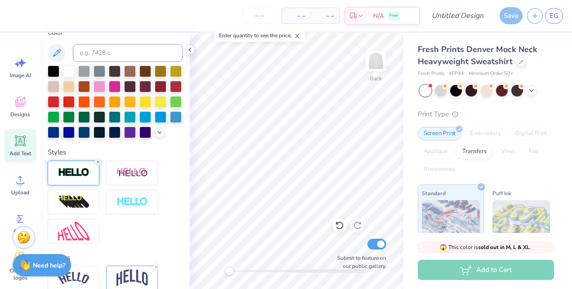
click at [99, 165] on icon at bounding box center [97, 162] width 5 height 5
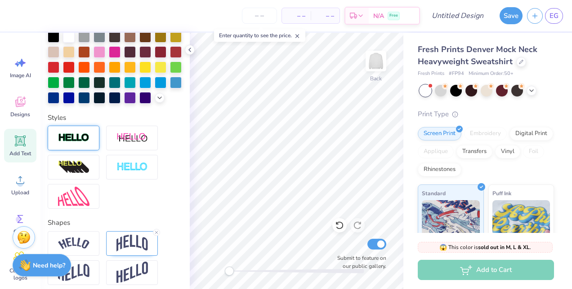
scroll to position [207, 0]
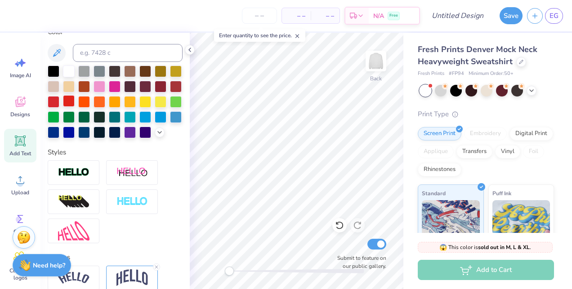
click at [75, 101] on div at bounding box center [69, 101] width 12 height 12
type input "14.56"
type input "4.46"
type input "9.42"
type input "14.92"
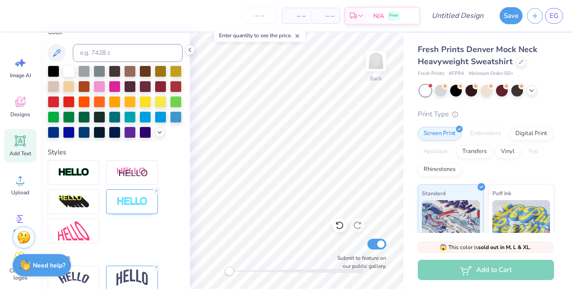
type input "4.57"
type input "1.99"
type input "15.00"
type input "4.59"
type input "1.88"
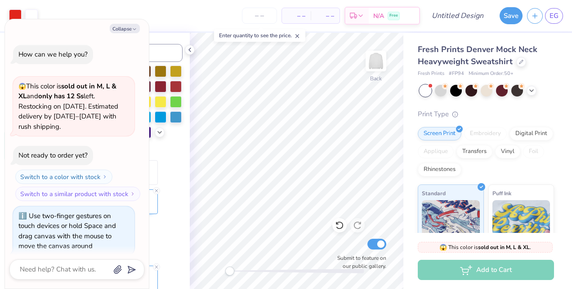
scroll to position [7, 0]
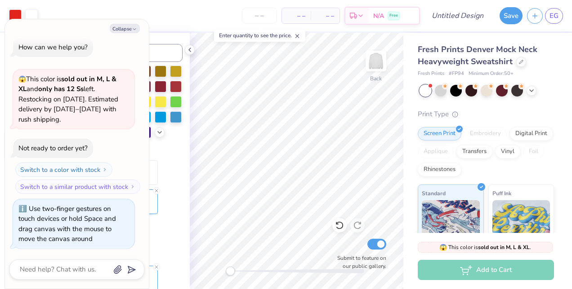
type textarea "x"
type input "1.86"
click at [131, 31] on button "Collapse" at bounding box center [125, 28] width 30 height 9
type textarea "x"
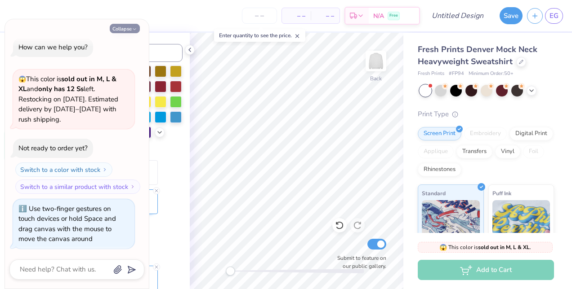
type input "6.75"
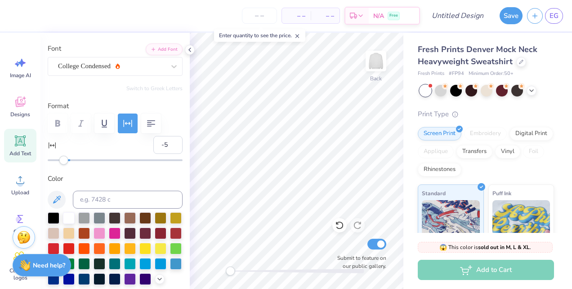
scroll to position [59, 0]
type input "14.99"
type input "4.48"
type input "1.97"
type input "15.00"
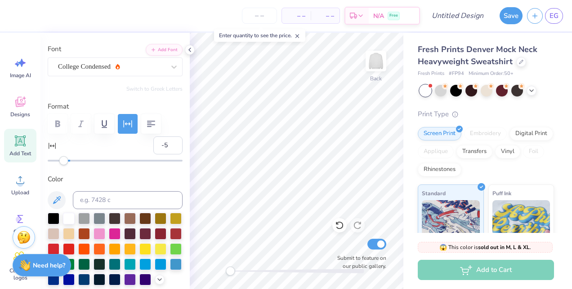
type input "4.59"
type input "6.75"
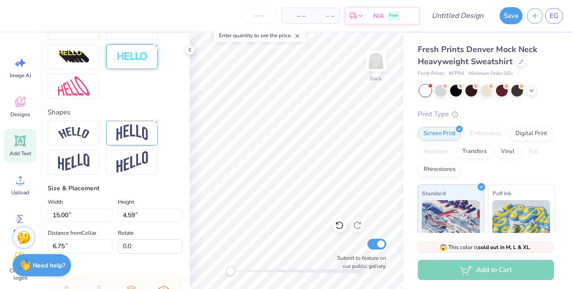
scroll to position [352, 0]
click at [129, 62] on img at bounding box center [131, 57] width 31 height 10
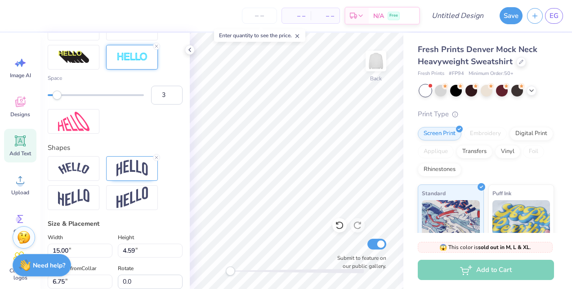
click at [56, 100] on div "Accessibility label" at bounding box center [57, 95] width 9 height 9
type input "4"
click at [62, 100] on div "Accessibility label" at bounding box center [61, 95] width 9 height 9
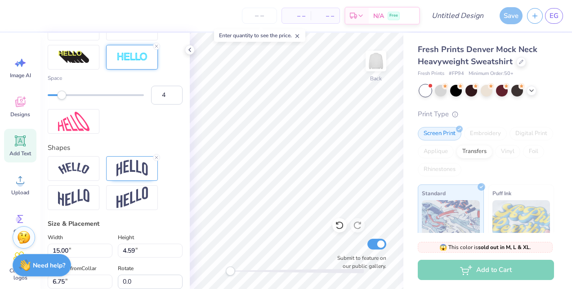
type input "3"
drag, startPoint x: 62, startPoint y: 112, endPoint x: 56, endPoint y: 112, distance: 5.8
click at [56, 100] on div "Accessibility label" at bounding box center [57, 95] width 9 height 9
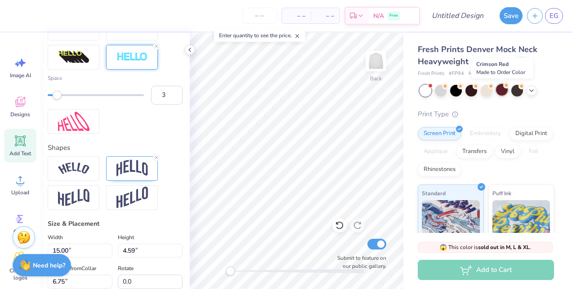
click at [502, 93] on div at bounding box center [502, 90] width 12 height 12
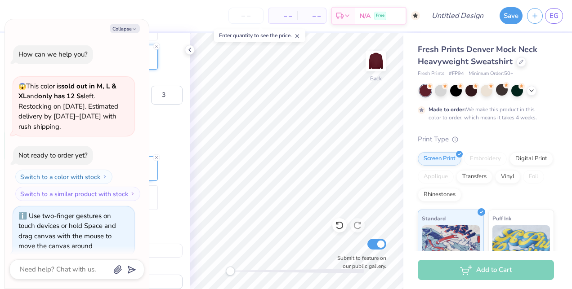
scroll to position [136, 0]
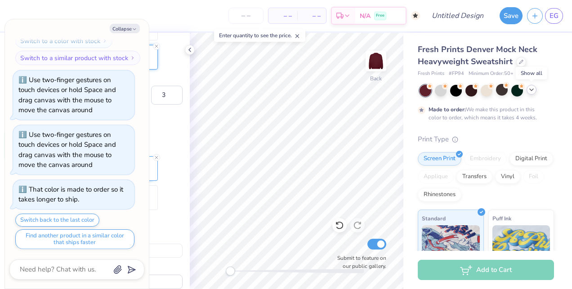
click at [530, 90] on icon at bounding box center [531, 89] width 7 height 7
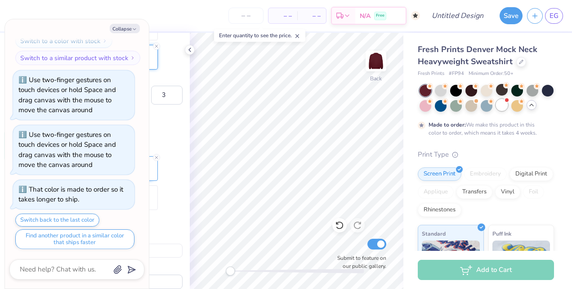
click at [507, 104] on div at bounding box center [502, 105] width 12 height 12
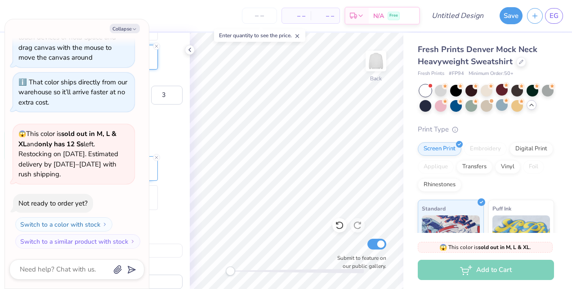
scroll to position [373, 0]
click at [131, 30] on button "Collapse" at bounding box center [125, 28] width 30 height 9
type textarea "x"
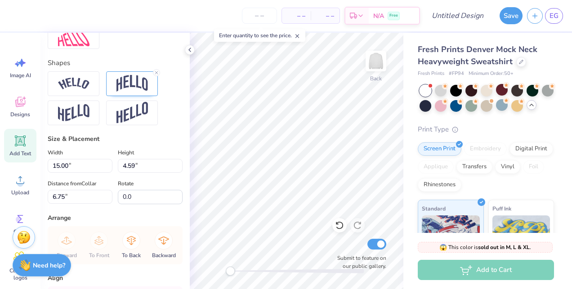
scroll to position [441, 0]
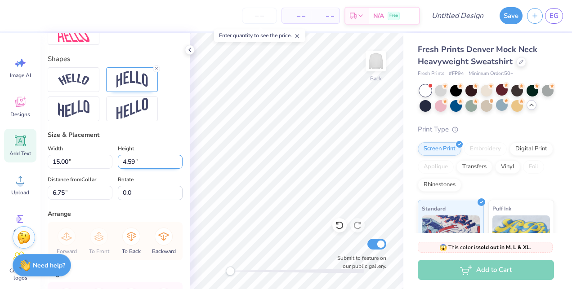
click at [142, 169] on input "4.59" at bounding box center [150, 162] width 65 height 14
type input "4.60"
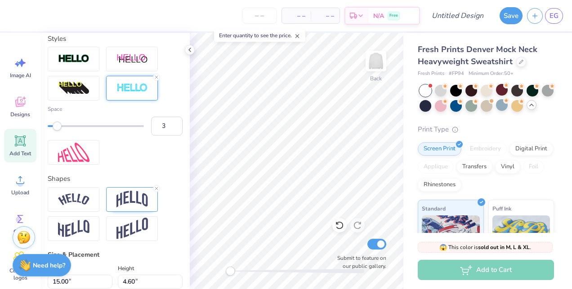
scroll to position [320, 0]
type input "2"
drag, startPoint x: 58, startPoint y: 139, endPoint x: 53, endPoint y: 139, distance: 5.9
click at [53, 131] on div "Accessibility label" at bounding box center [52, 126] width 9 height 9
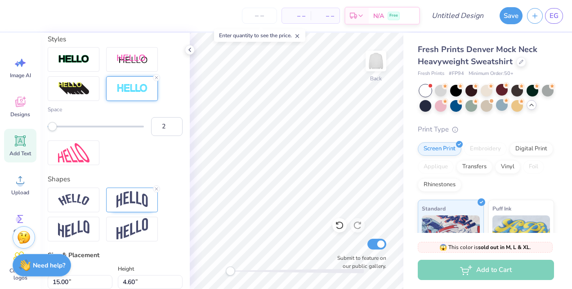
click at [189, 53] on div at bounding box center [190, 50] width 10 height 10
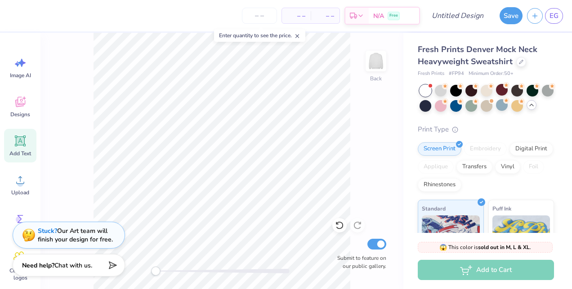
type input "14.95"
type input "4.54"
type input "1.94"
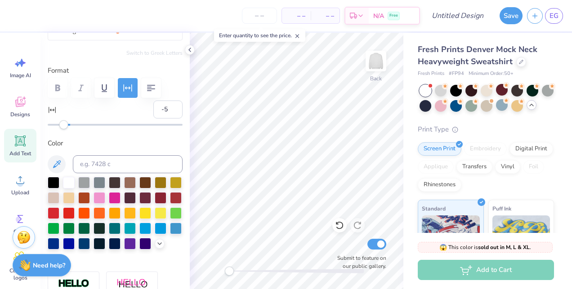
type input "14.99"
type input "4.48"
type input "1.97"
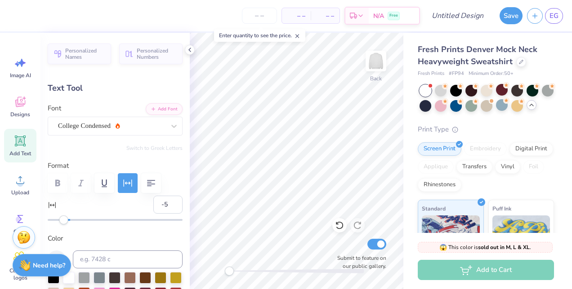
scroll to position [0, 0]
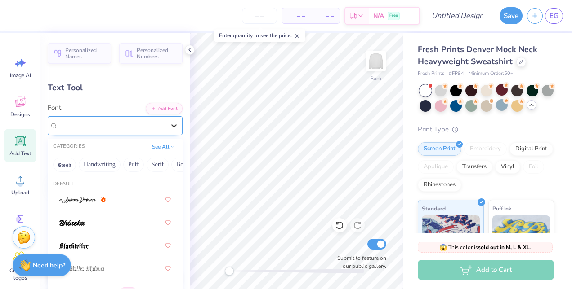
click at [169, 124] on icon at bounding box center [173, 125] width 9 height 9
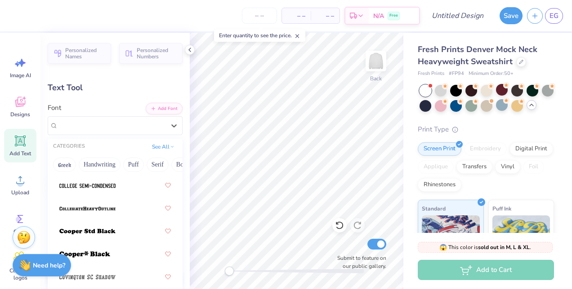
scroll to position [564, 0]
click at [125, 213] on div at bounding box center [114, 209] width 111 height 16
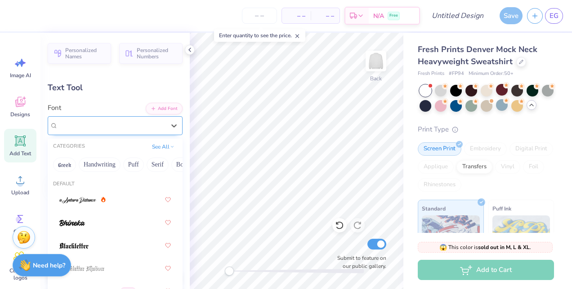
click at [143, 126] on div "CollegiateHeavyOutline" at bounding box center [111, 126] width 109 height 14
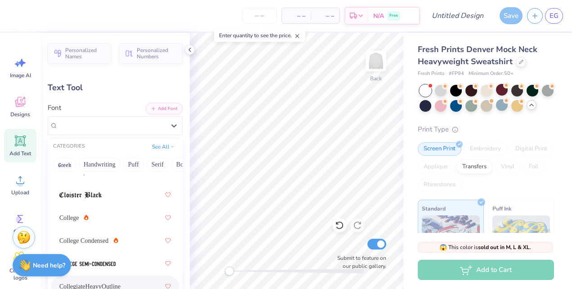
scroll to position [520, 0]
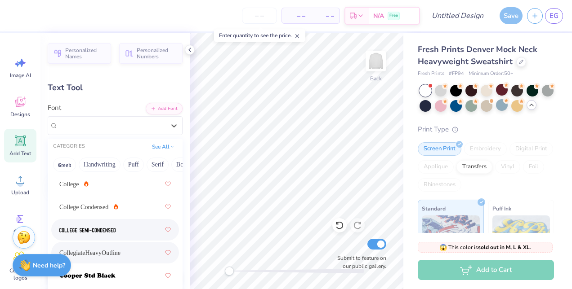
click at [126, 228] on div at bounding box center [114, 230] width 111 height 16
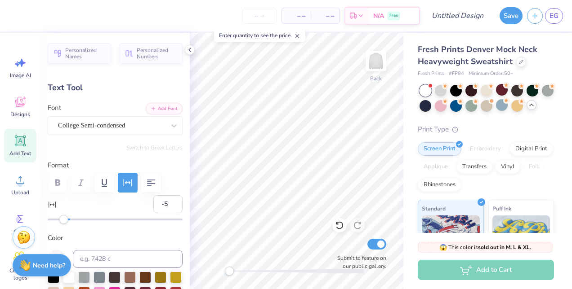
type input "14.02"
type input "3.91"
type input "2.51"
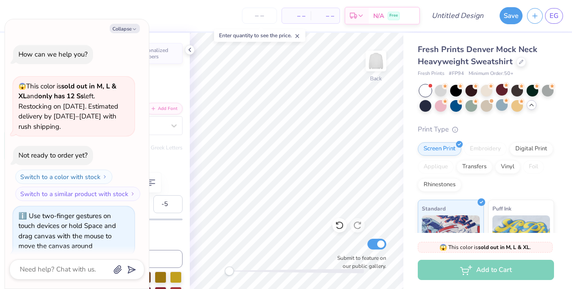
type textarea "x"
type input "1.36"
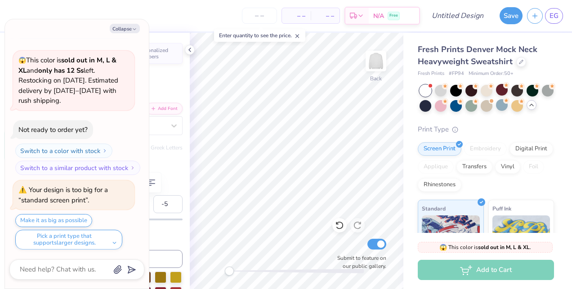
type textarea "x"
type input "14.96"
type input "4.17"
type input "1.73"
click at [133, 29] on icon "button" at bounding box center [134, 29] width 5 height 5
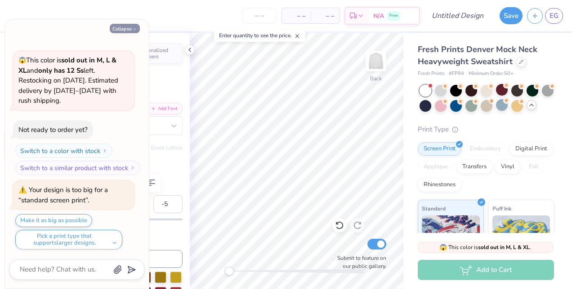
type textarea "x"
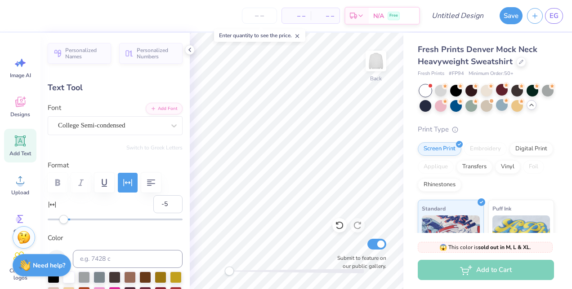
click at [23, 145] on icon at bounding box center [20, 141] width 11 height 11
type input "5.84"
type input "1.69"
type input "9.15"
type input "0"
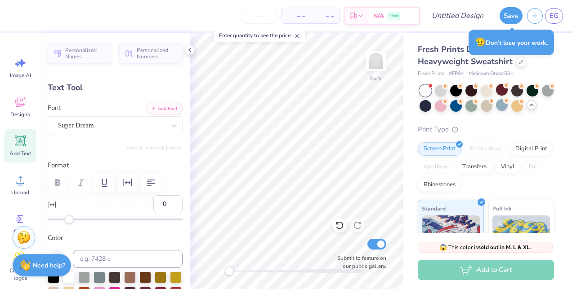
scroll to position [7, 1]
type textarea "T"
type textarea "a"
type textarea "A"
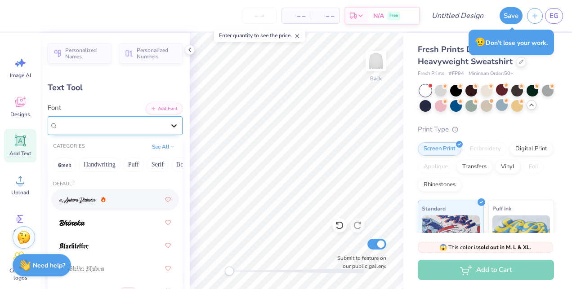
click at [170, 126] on icon at bounding box center [173, 125] width 9 height 9
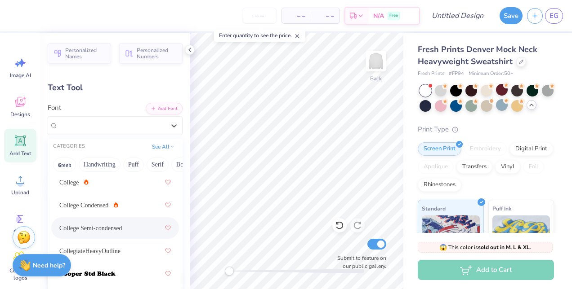
scroll to position [527, 0]
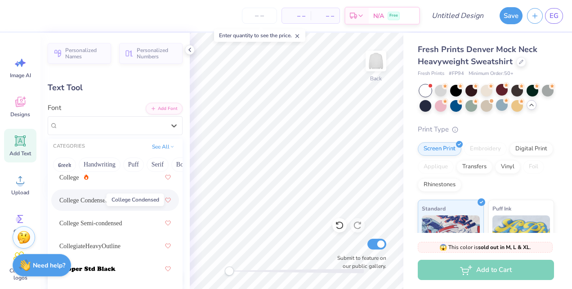
click at [94, 200] on span "College Condensed" at bounding box center [83, 200] width 49 height 9
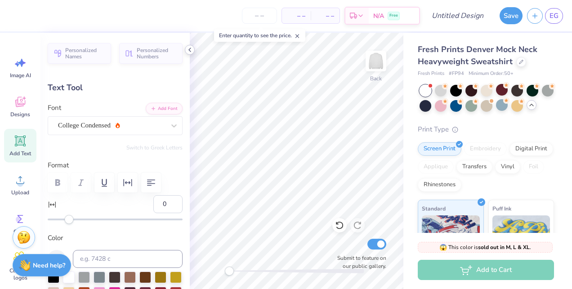
click at [191, 53] on icon at bounding box center [189, 49] width 7 height 7
type input "0.94"
type input "1.65"
type input "9.17"
type input "2.55"
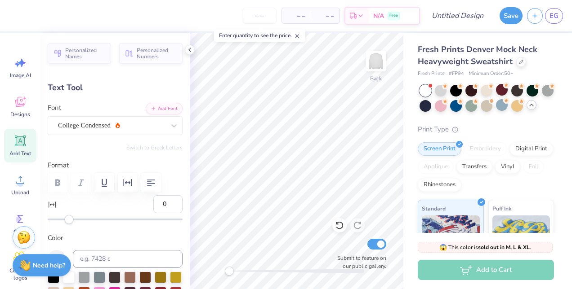
type input "4.46"
type input "3.00"
type input "2.26"
type input "3.96"
type input "3.49"
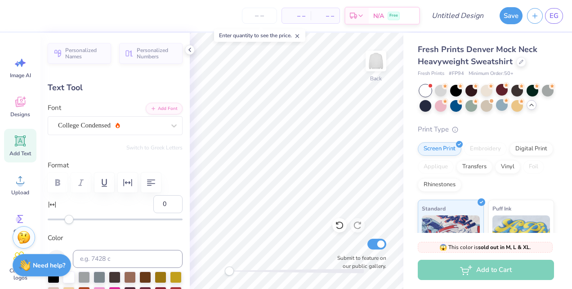
type input "-7.9"
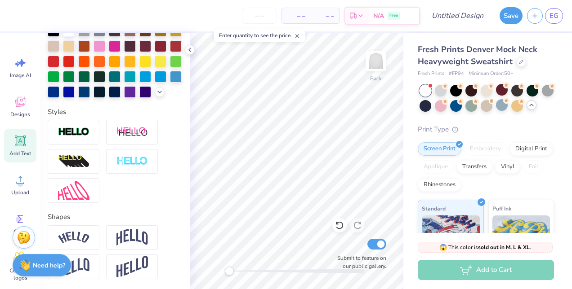
scroll to position [246, 0]
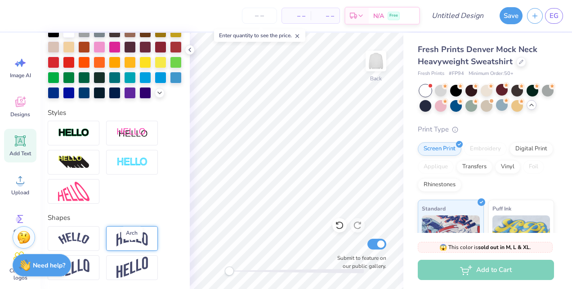
click at [131, 247] on img at bounding box center [131, 238] width 31 height 17
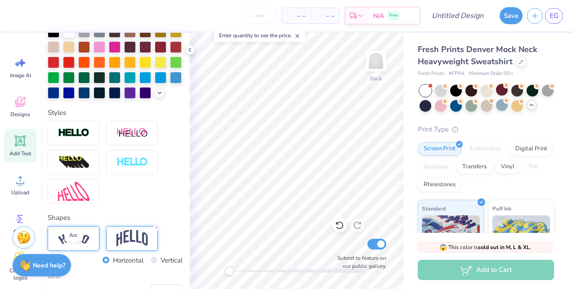
click at [86, 245] on img at bounding box center [73, 239] width 31 height 12
click at [117, 247] on img at bounding box center [131, 238] width 31 height 17
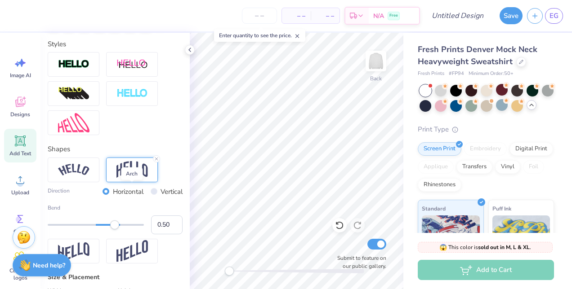
scroll to position [317, 0]
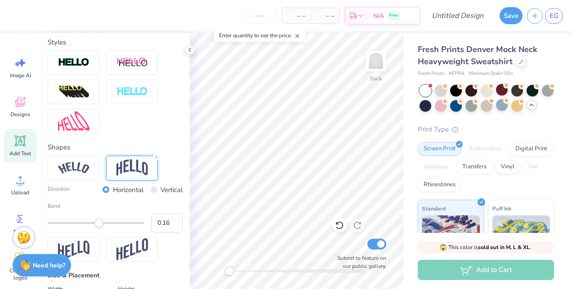
type input "0.15"
drag, startPoint x: 114, startPoint y: 240, endPoint x: 99, endPoint y: 240, distance: 14.8
click at [99, 228] on div "Accessibility label" at bounding box center [98, 223] width 9 height 9
type input "0.18"
click at [100, 228] on div "Accessibility label" at bounding box center [100, 223] width 9 height 9
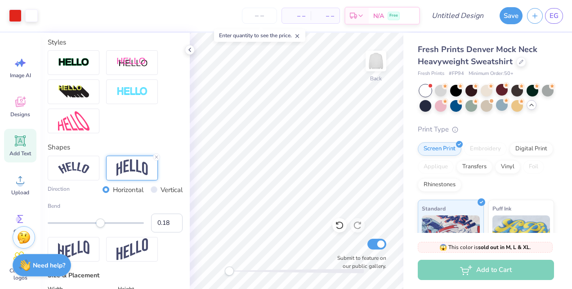
type input "0.0"
type input "2.32"
type input "4.27"
type input "3.40"
type input "0.0"
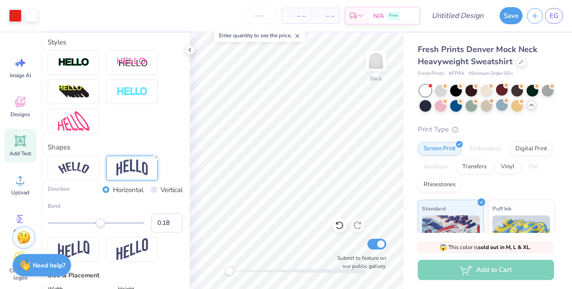
type input "14.96"
type input "4.17"
type input "10.77"
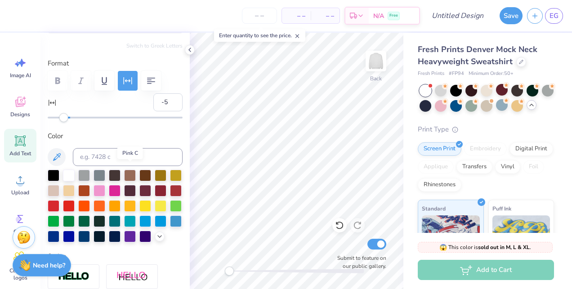
scroll to position [97, 0]
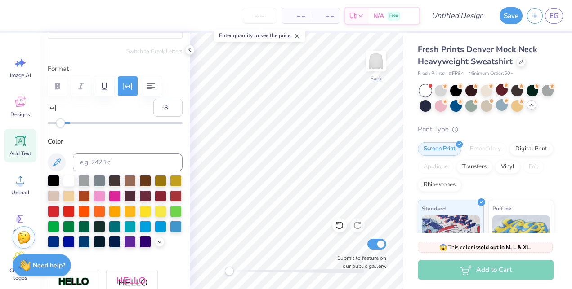
type input "-9"
click at [60, 120] on div "Accessibility label" at bounding box center [59, 123] width 9 height 9
type input "14.84"
type input "4.35"
type input "3.07"
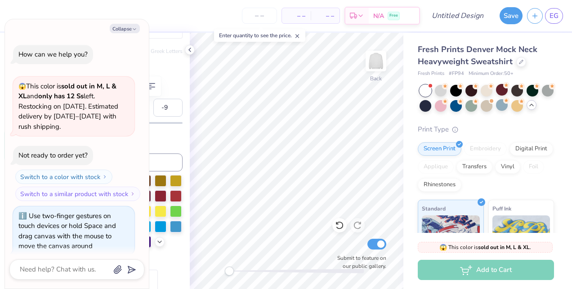
type textarea "x"
type input "3.00"
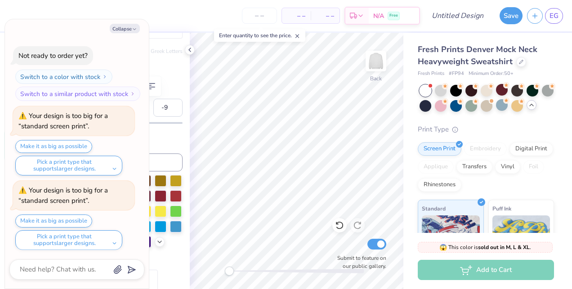
type textarea "x"
type input "14.95"
type input "4.54"
type input "12.03"
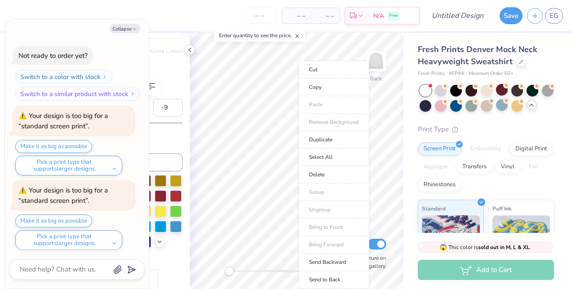
type input "-5"
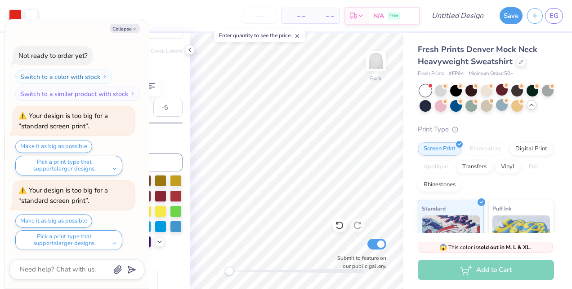
type textarea "x"
type input "14.84"
type input "4.35"
type input "2.52"
type input "-9"
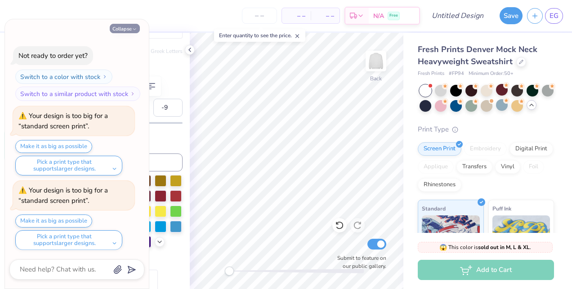
click at [131, 30] on button "Collapse" at bounding box center [125, 28] width 30 height 9
type textarea "x"
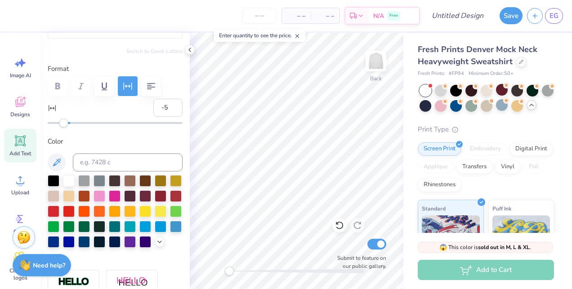
type input "-6"
click at [62, 126] on div "Accessibility label" at bounding box center [62, 123] width 9 height 9
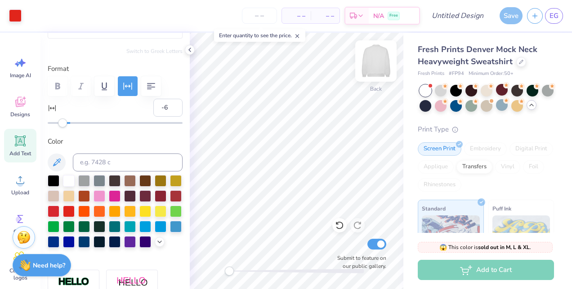
type input "15.78"
type input "4.45"
type input "2.47"
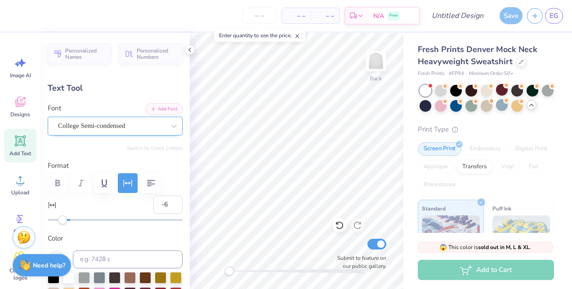
type textarea "ALPHA GAm"
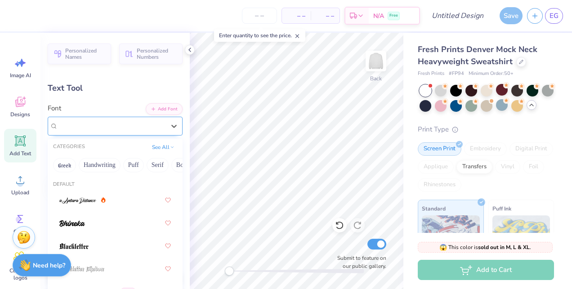
click at [154, 126] on div "College Semi-condensed" at bounding box center [111, 126] width 109 height 14
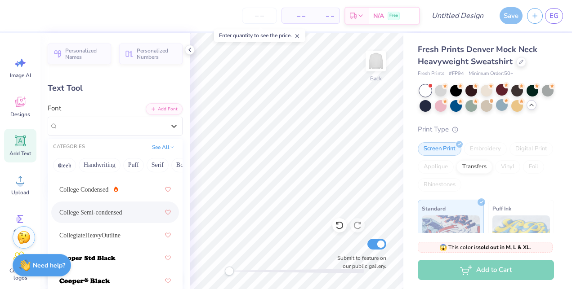
scroll to position [535, 0]
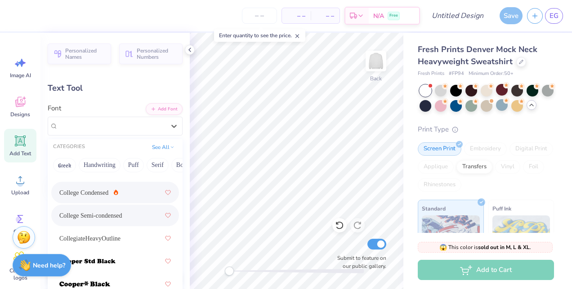
click at [129, 192] on div "College Condensed" at bounding box center [114, 193] width 111 height 16
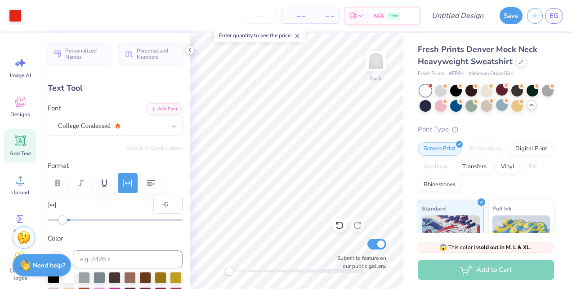
type input "13.67"
type input "4.22"
type input "2.58"
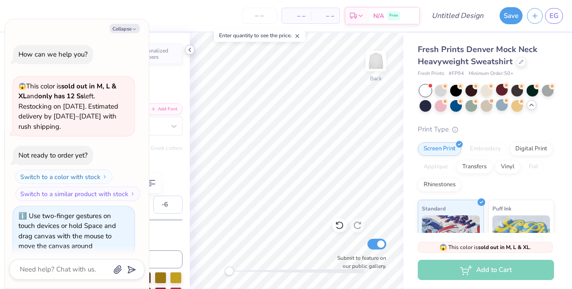
type textarea "x"
type input "2.36"
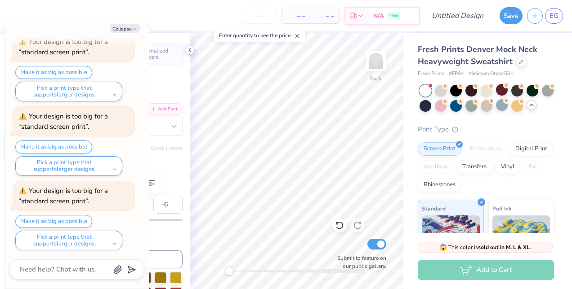
scroll to position [7, 1]
click at [132, 25] on button "Collapse" at bounding box center [125, 28] width 30 height 9
click at [131, 27] on button "Collapse" at bounding box center [125, 28] width 30 height 9
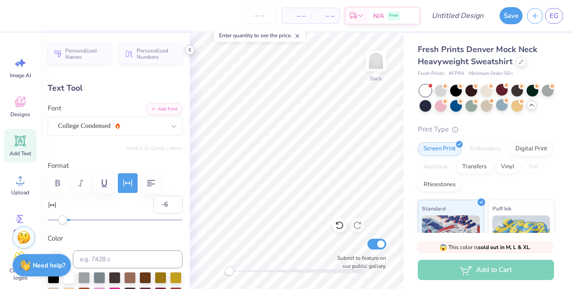
click at [190, 48] on polyline at bounding box center [190, 50] width 2 height 4
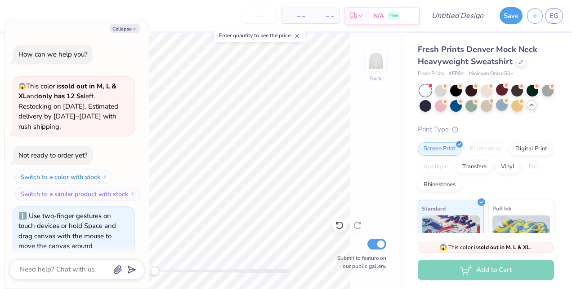
scroll to position [669, 0]
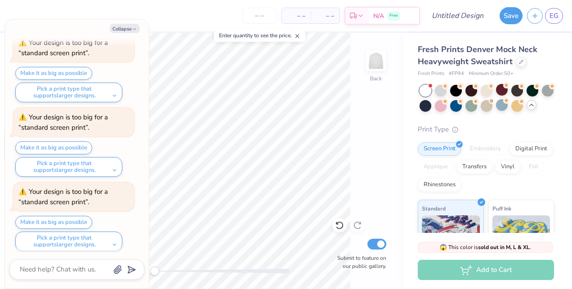
type textarea "x"
type input "14.47"
type input "4.46"
type input "1.66"
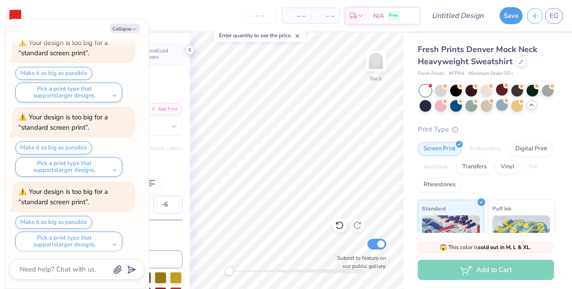
type textarea "x"
type input "1.36"
click at [194, 49] on div at bounding box center [190, 50] width 10 height 10
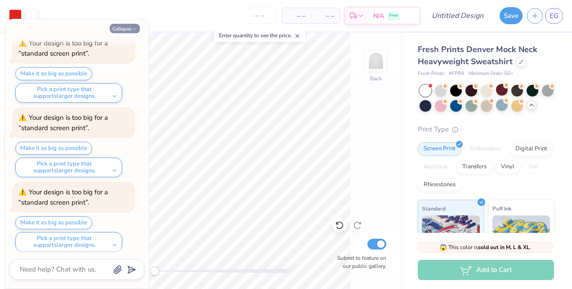
click at [133, 31] on icon "button" at bounding box center [134, 29] width 5 height 5
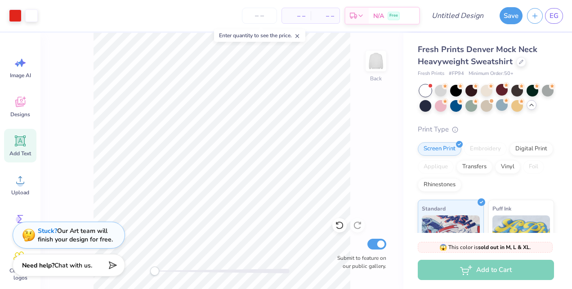
type textarea "x"
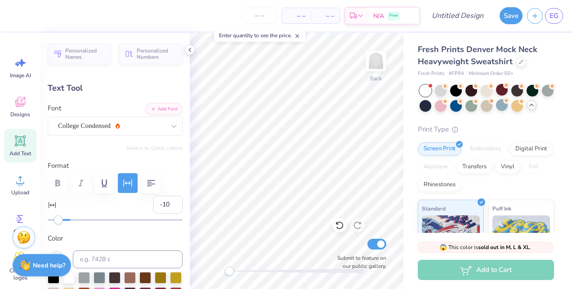
type input "-11"
click at [58, 216] on div "Accessibility label" at bounding box center [57, 220] width 9 height 9
type input "-10"
click at [58, 222] on div "Accessibility label" at bounding box center [58, 220] width 9 height 9
type input "-9"
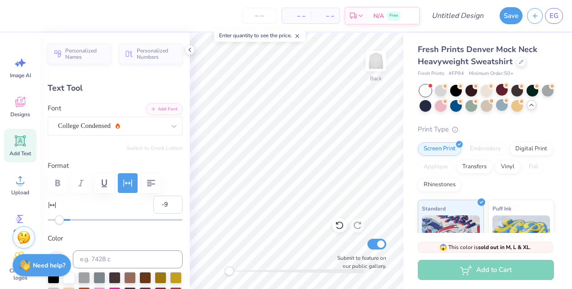
click at [59, 221] on div "Accessibility label" at bounding box center [59, 220] width 9 height 9
type input "-8"
click at [60, 222] on div "Accessibility label" at bounding box center [60, 220] width 9 height 9
type input "-7"
click at [62, 220] on div "Accessibility label" at bounding box center [61, 220] width 9 height 9
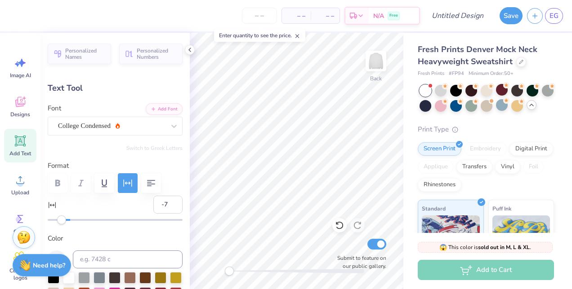
type input "-5"
click at [64, 223] on div at bounding box center [115, 220] width 135 height 9
type input "14.95"
type input "4.54"
type input "12.03"
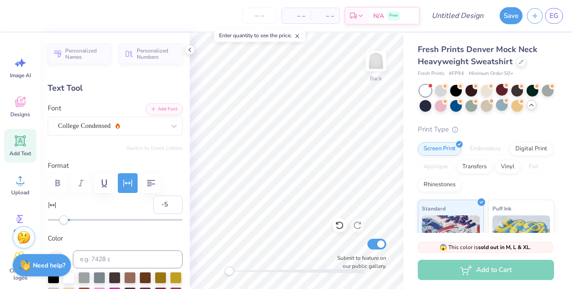
type input "14.80"
type input "4.50"
type input "1.79"
type input "14.95"
type input "4.54"
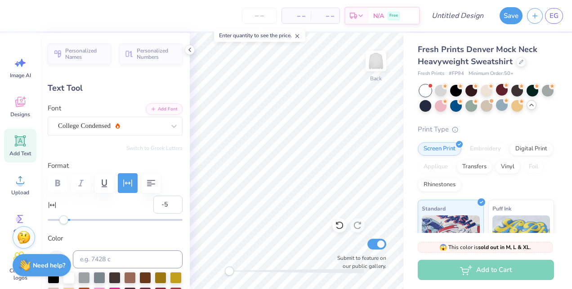
type input "10.43"
type textarea "ALHA GAM"
type input "13.36"
type input "4.36"
type input "10.52"
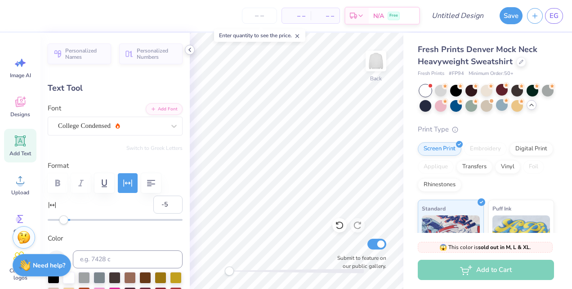
click at [189, 49] on icon at bounding box center [189, 49] width 7 height 7
type input "14.80"
type input "4.50"
click at [191, 48] on polyline at bounding box center [190, 50] width 2 height 4
type input "2.23"
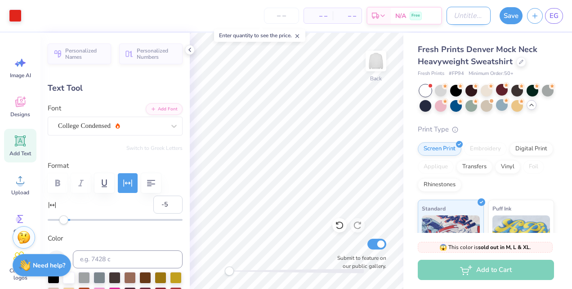
click at [478, 14] on input "Design Title" at bounding box center [468, 16] width 44 height 18
type input "alpha gam parke dupe"
click at [514, 14] on button "Save" at bounding box center [510, 14] width 23 height 17
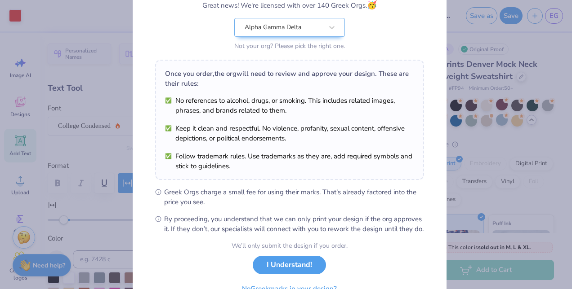
scroll to position [114, 0]
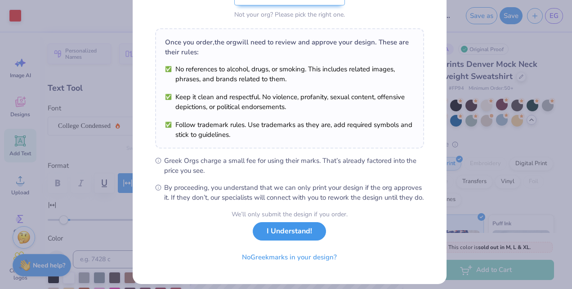
click at [282, 241] on button "I Understand!" at bounding box center [289, 231] width 73 height 18
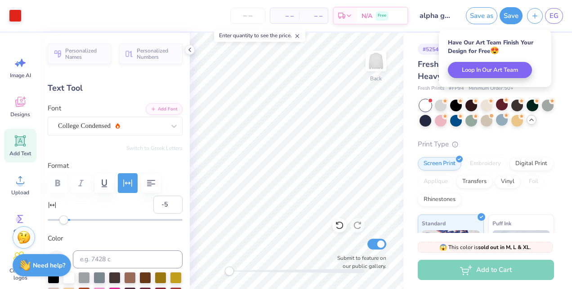
scroll to position [0, 0]
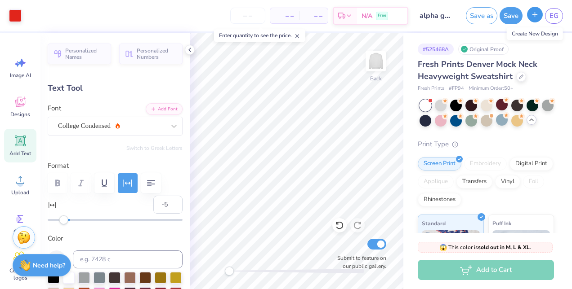
click at [538, 15] on icon "button" at bounding box center [535, 15] width 8 height 8
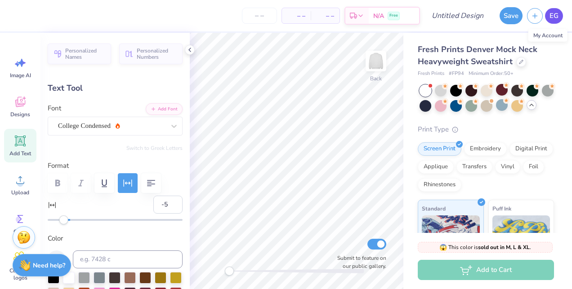
click at [555, 17] on span "EG" at bounding box center [553, 16] width 9 height 10
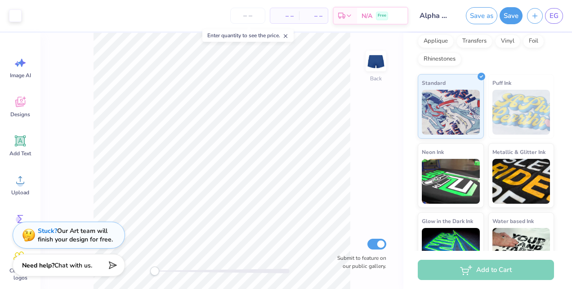
scroll to position [151, 0]
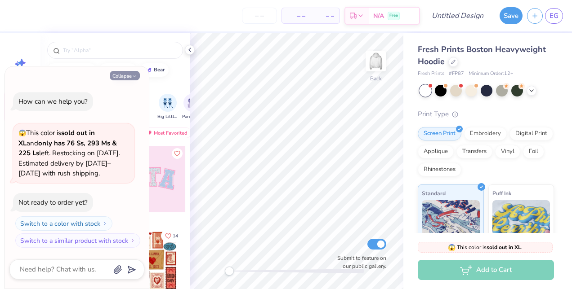
click at [130, 75] on button "Collapse" at bounding box center [125, 75] width 30 height 9
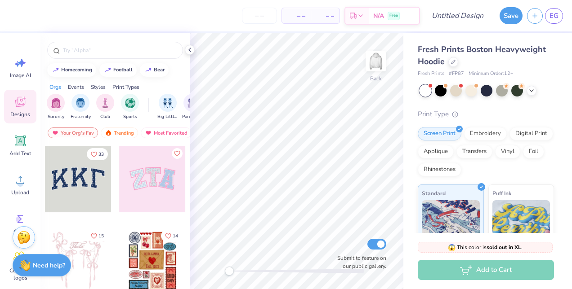
type textarea "x"
click at [22, 147] on icon at bounding box center [19, 140] width 13 height 13
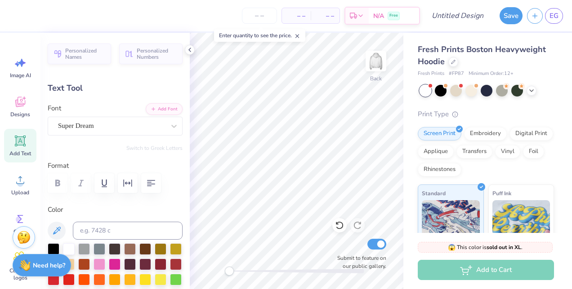
scroll to position [7, 1]
type textarea "T"
click at [170, 123] on icon at bounding box center [173, 126] width 9 height 9
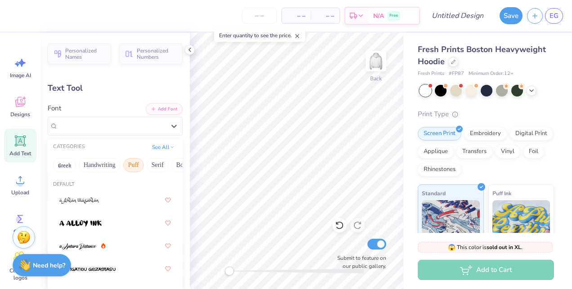
click at [127, 165] on button "Puff" at bounding box center [133, 165] width 21 height 14
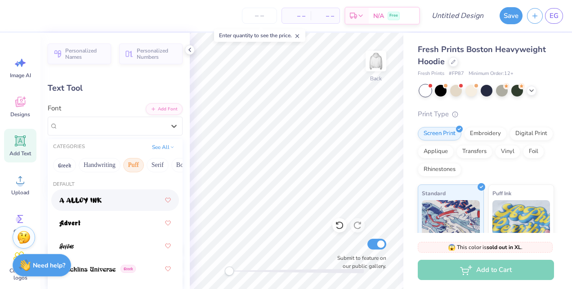
click at [95, 196] on span at bounding box center [80, 200] width 42 height 9
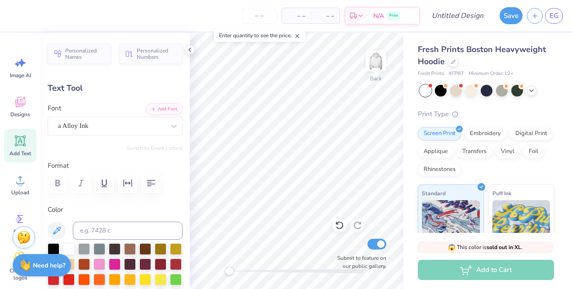
scroll to position [7, 3]
click at [59, 277] on div at bounding box center [54, 279] width 12 height 12
click at [75, 276] on div at bounding box center [69, 279] width 12 height 12
click at [59, 278] on div at bounding box center [54, 279] width 12 height 12
click at [75, 280] on div at bounding box center [69, 279] width 12 height 12
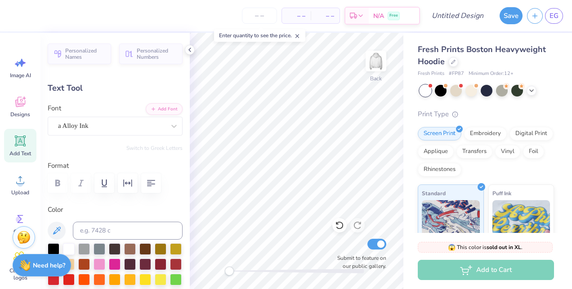
type textarea "ALPHA GAM"
type input "9.77"
type input "6.05"
type input "3.73"
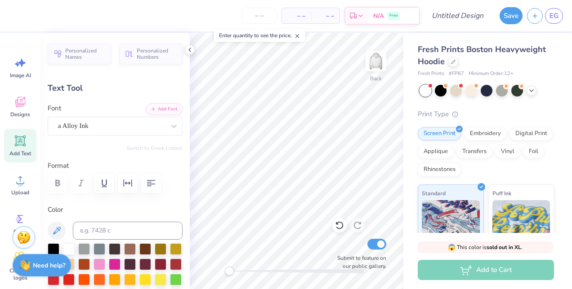
scroll to position [7, 1]
type textarea "ALPHA GAM loves you"
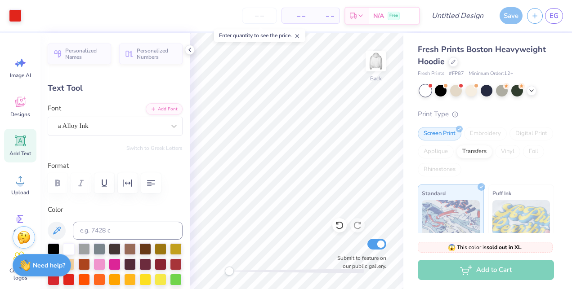
type input "17.17"
type input "6.20"
type input "3.65"
click at [189, 45] on div at bounding box center [190, 50] width 10 height 10
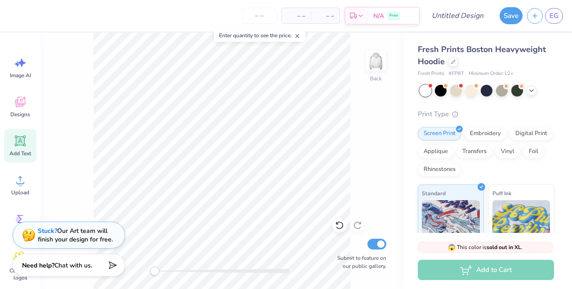
type input "7.10"
type input "2.57"
type textarea "ALPHA gamma delta"
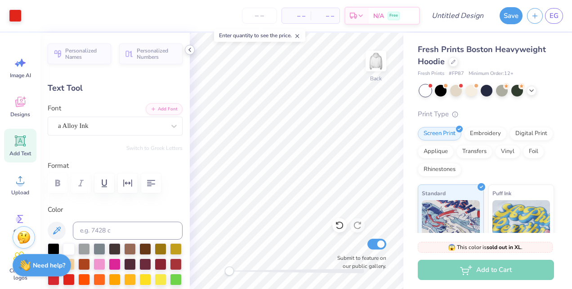
type input "4.64"
type input "3.94"
type input "2.96"
type input "4.12"
type input "3.49"
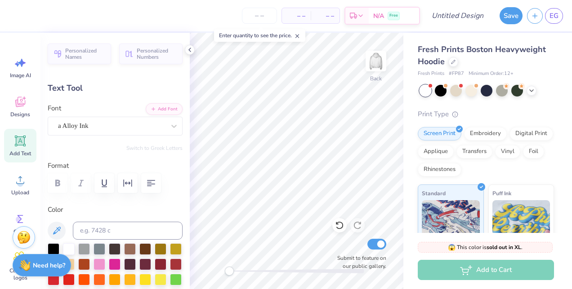
scroll to position [7, 1]
type textarea "ALPha gam Loves you"
click at [190, 48] on icon at bounding box center [189, 49] width 7 height 7
type input "6.30"
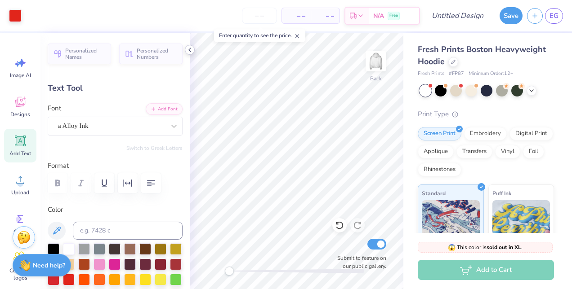
type input "2.28"
type input "3.57"
type input "5.35"
type input "1.93"
type input "3.00"
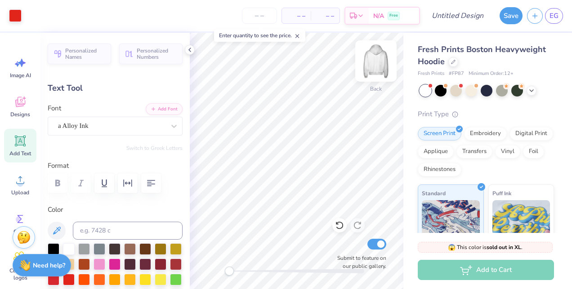
click at [370, 66] on img at bounding box center [376, 61] width 36 height 36
click at [17, 150] on span "Add Text" at bounding box center [20, 153] width 22 height 7
type input "7.22"
type input "2.09"
type input "13.71"
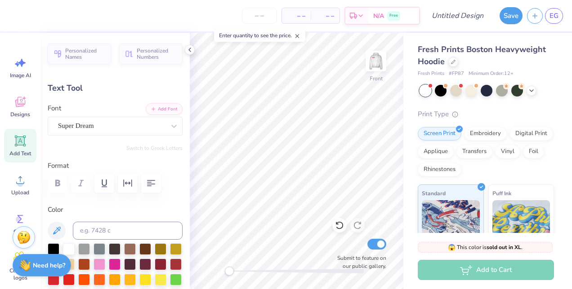
scroll to position [7, 1]
type textarea "T"
type textarea "Alpha gamma delta"
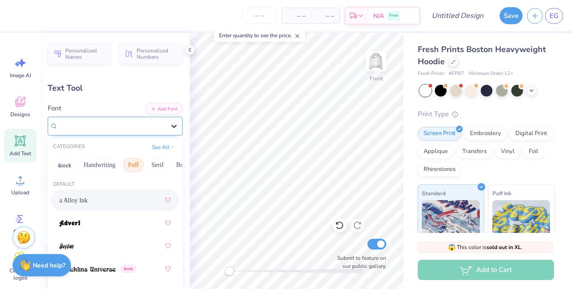
click at [166, 130] on div at bounding box center [174, 126] width 16 height 16
click at [104, 198] on div "a Alloy Ink" at bounding box center [114, 200] width 111 height 16
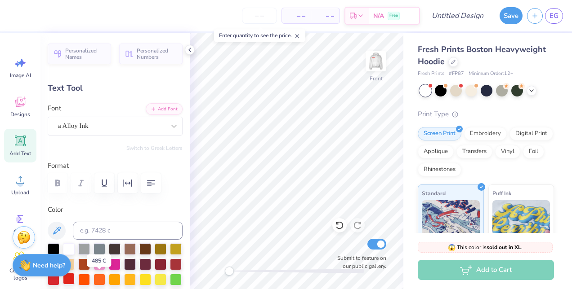
click at [75, 273] on div at bounding box center [69, 279] width 12 height 12
type input "11.48"
type input "9.74"
type input "6.22"
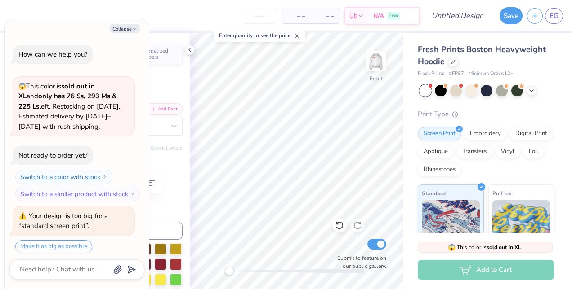
scroll to position [27, 0]
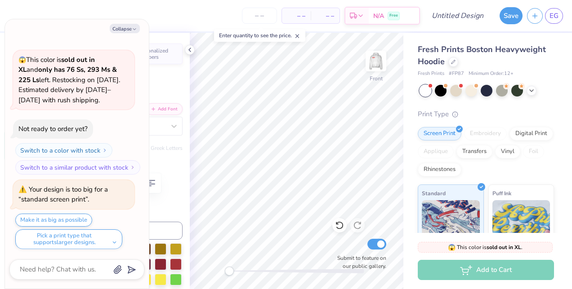
type textarea "x"
type input "14.87"
type input "12.61"
type textarea "x"
type input "5.94"
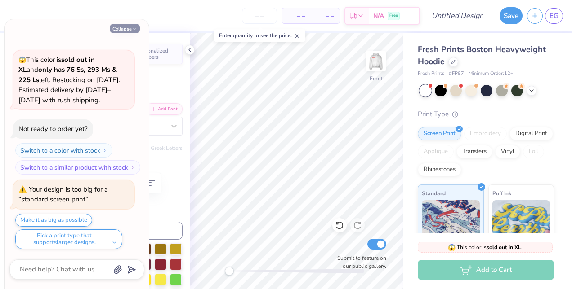
click at [128, 32] on button "Collapse" at bounding box center [125, 28] width 30 height 9
type textarea "x"
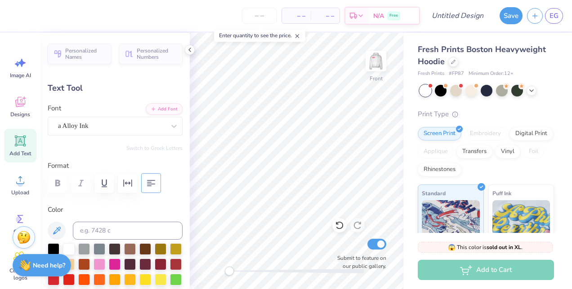
click at [144, 182] on button "button" at bounding box center [151, 184] width 20 height 20
click at [151, 184] on icon "button" at bounding box center [151, 183] width 9 height 6
click at [151, 182] on icon "button" at bounding box center [151, 183] width 11 height 11
click at [150, 179] on icon "button" at bounding box center [151, 183] width 11 height 11
click at [373, 60] on img at bounding box center [376, 61] width 36 height 36
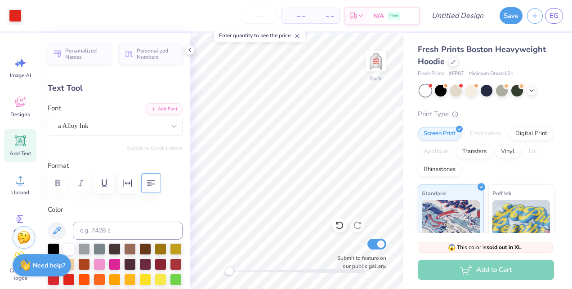
type input "5.35"
type input "1.93"
type input "3.00"
click at [152, 179] on icon "button" at bounding box center [151, 183] width 11 height 11
click at [374, 64] on img at bounding box center [376, 61] width 36 height 36
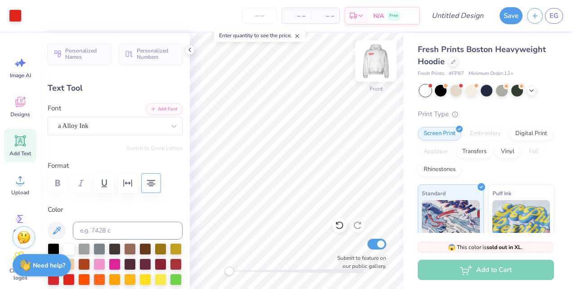
click at [373, 61] on img at bounding box center [376, 61] width 36 height 36
click at [479, 16] on input "Design Title" at bounding box center [468, 16] width 44 height 18
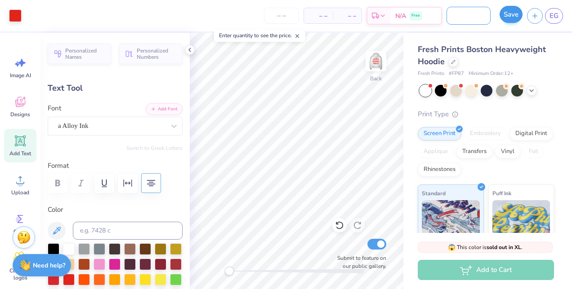
type input "white alpha gam loves you hoodie"
click at [503, 14] on button "Save" at bounding box center [510, 14] width 23 height 17
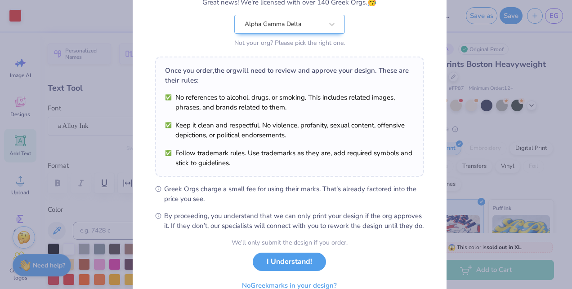
scroll to position [86, 0]
drag, startPoint x: 289, startPoint y: 271, endPoint x: 274, endPoint y: 268, distance: 15.0
click at [274, 268] on button "I Understand!" at bounding box center [289, 262] width 73 height 18
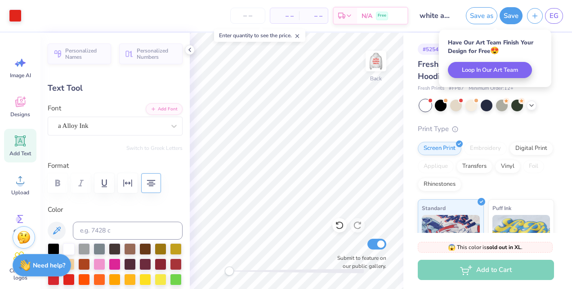
scroll to position [0, 0]
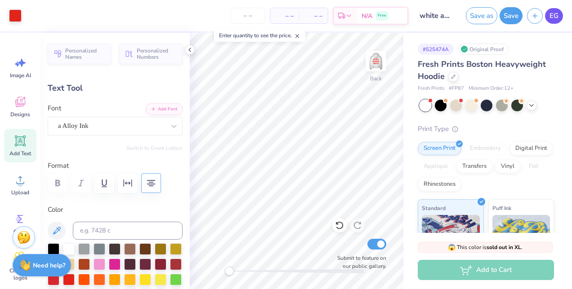
click at [558, 16] on span "EG" at bounding box center [553, 16] width 9 height 10
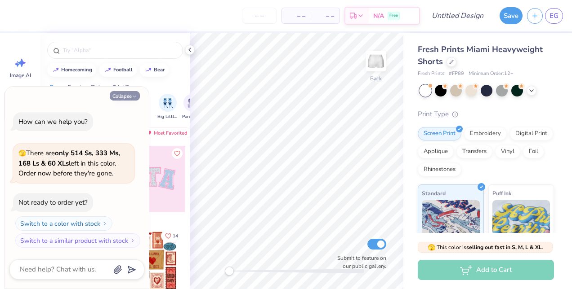
click at [134, 94] on icon "button" at bounding box center [134, 96] width 5 height 5
type textarea "x"
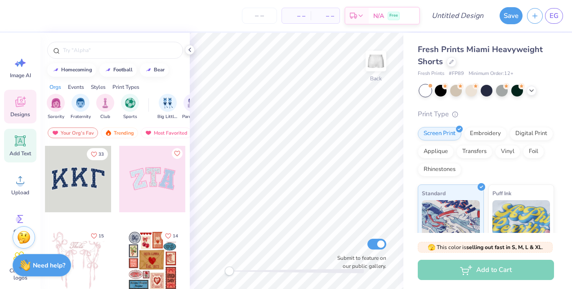
click at [22, 145] on icon at bounding box center [20, 141] width 11 height 11
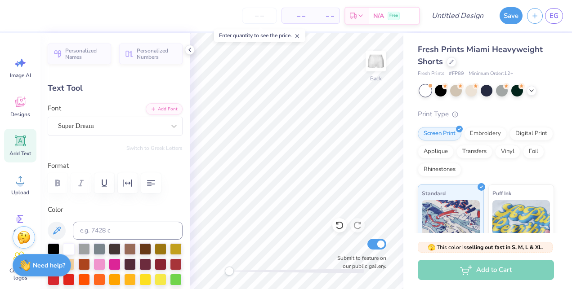
scroll to position [7, 1]
type textarea "T"
type textarea "ALPHA GAM LOVES YOU"
click at [151, 184] on icon "button" at bounding box center [151, 183] width 8 height 6
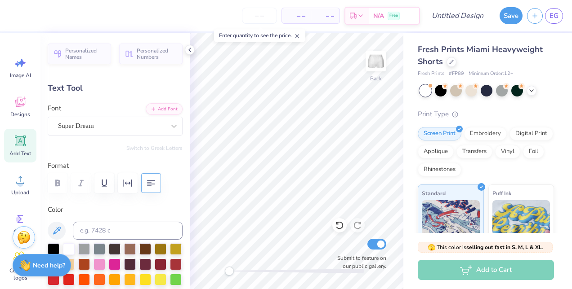
scroll to position [7, 3]
click at [75, 277] on div at bounding box center [69, 279] width 12 height 12
click at [59, 276] on div at bounding box center [54, 279] width 12 height 12
click at [75, 277] on div at bounding box center [69, 279] width 12 height 12
click at [166, 127] on div at bounding box center [174, 126] width 16 height 16
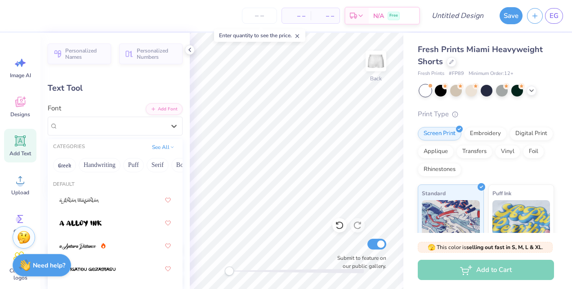
click at [123, 161] on div "Greek Handwriting Puff Serif Bold Calligraphy Retro Sans Serif Minimal Fantasy …" at bounding box center [115, 166] width 135 height 20
click at [128, 164] on button "Puff" at bounding box center [133, 165] width 21 height 14
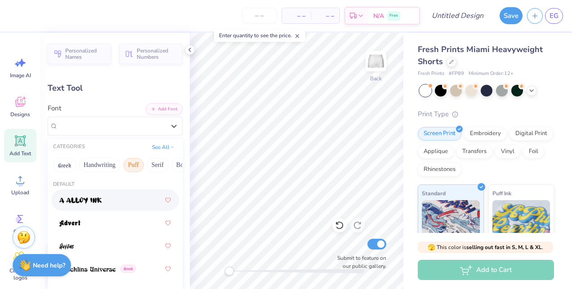
click at [113, 197] on div at bounding box center [114, 200] width 111 height 16
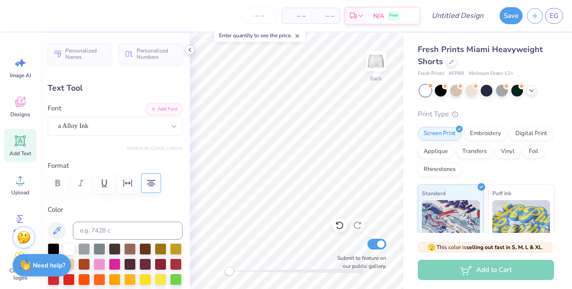
click at [191, 47] on icon at bounding box center [189, 49] width 7 height 7
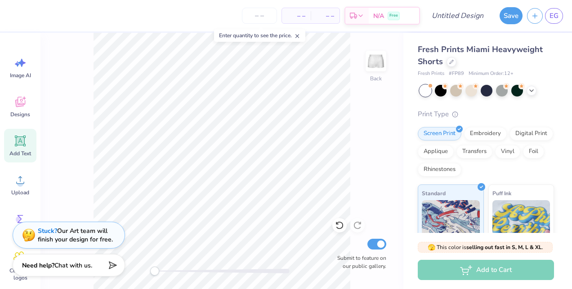
scroll to position [7, 2]
click at [45, 138] on div "Back Submit to feature on our public gallery." at bounding box center [221, 161] width 363 height 257
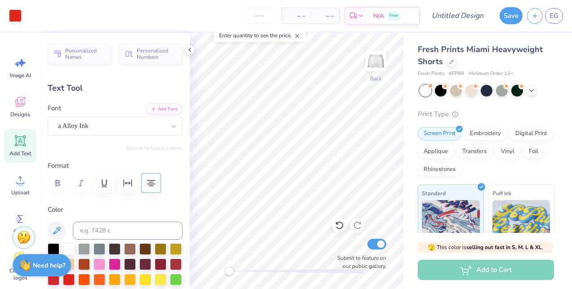
type input "7.27"
type input "2.63"
type input "3.94"
click at [136, 178] on div "– – Per Item – – Total Est. Delivery N/A Free Design Title Save EG Image AI Des…" at bounding box center [286, 144] width 572 height 289
click at [191, 48] on polyline at bounding box center [190, 50] width 2 height 4
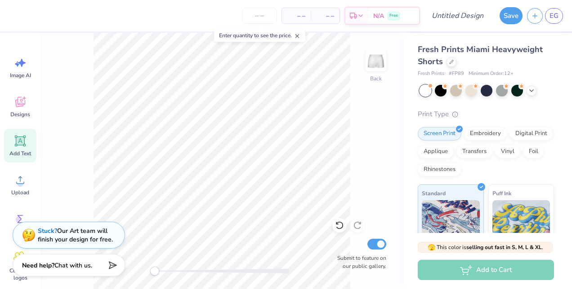
type input "5.91"
type input "2.13"
type input "4.43"
type input "6.39"
type input "2.31"
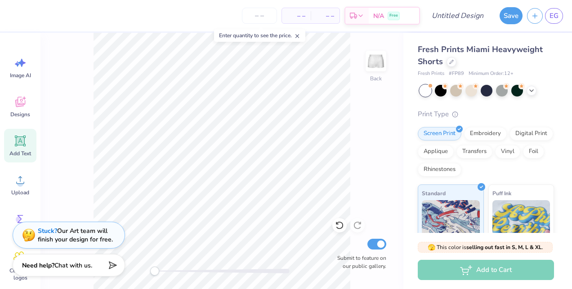
type input "7.06"
type textarea "ALPHA GAm LOVES YOU"
click at [76, 196] on div "Back Submit to feature on our public gallery." at bounding box center [221, 161] width 363 height 257
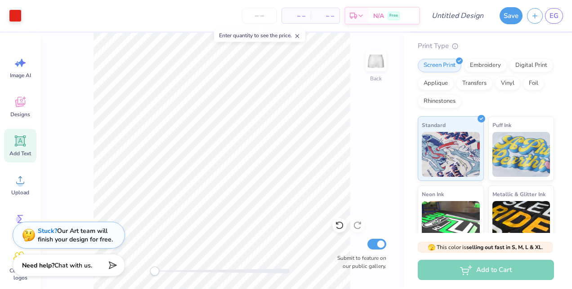
scroll to position [26, 0]
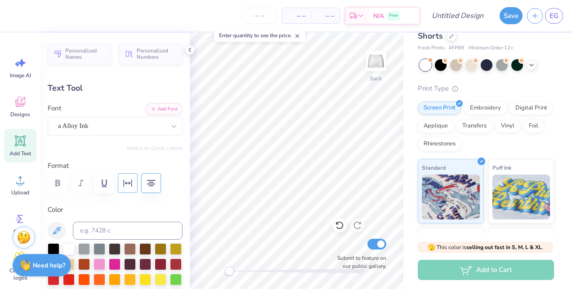
click at [125, 176] on button "button" at bounding box center [128, 184] width 20 height 20
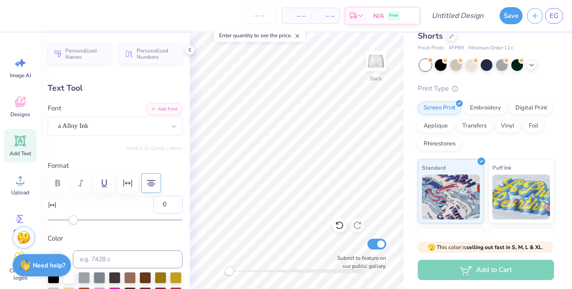
type input "-1"
drag, startPoint x: 73, startPoint y: 217, endPoint x: 68, endPoint y: 215, distance: 5.1
click at [68, 216] on div at bounding box center [115, 220] width 135 height 9
type input "-8"
click at [60, 218] on div "Accessibility label" at bounding box center [60, 220] width 9 height 9
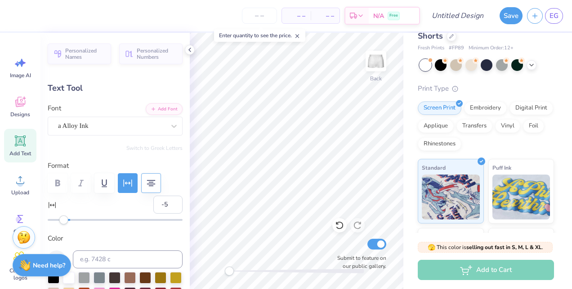
type input "-4"
click at [64, 222] on div "Accessibility label" at bounding box center [64, 220] width 9 height 9
click at [188, 49] on icon at bounding box center [189, 49] width 7 height 7
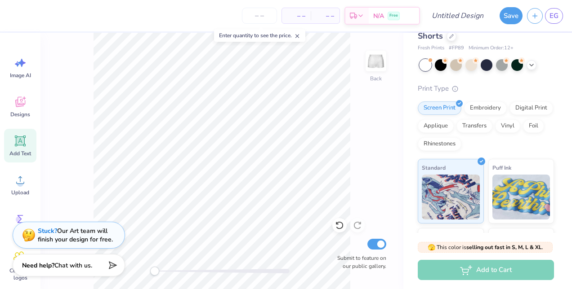
scroll to position [7, 3]
click at [85, 187] on div "Back Submit to feature on our public gallery." at bounding box center [221, 161] width 363 height 257
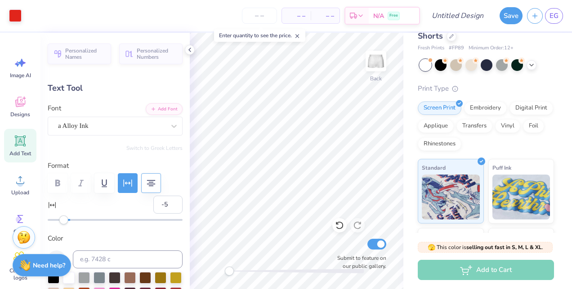
type input "5.96"
click at [191, 47] on icon at bounding box center [189, 49] width 7 height 7
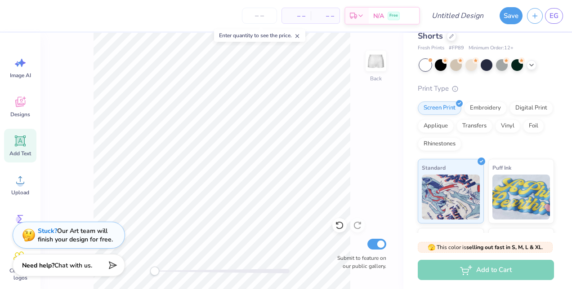
click at [75, 167] on div "Back Submit to feature on our public gallery." at bounding box center [221, 161] width 363 height 257
type input "0.0"
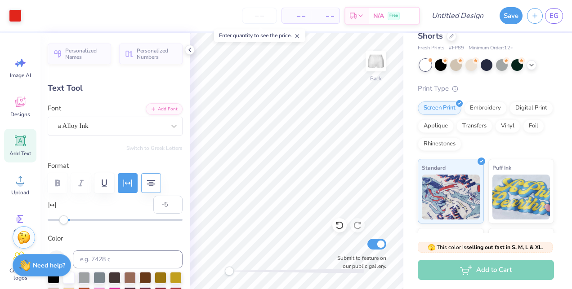
type input "5.95"
type input "2.46"
type input "7.18"
click at [191, 47] on icon at bounding box center [189, 49] width 7 height 7
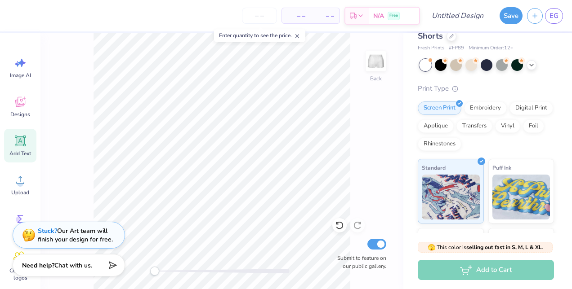
click at [64, 172] on div "Back Submit to feature on our public gallery." at bounding box center [221, 161] width 363 height 257
type input "0.0"
type input "6.98"
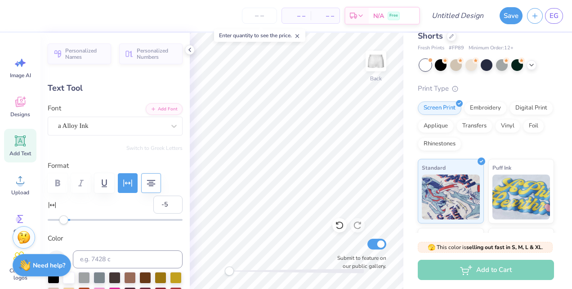
click at [156, 213] on div "– – Per Item – – Total Est. Delivery N/A Free Design Title Save EG Image AI Des…" at bounding box center [286, 144] width 572 height 289
click at [190, 50] on icon at bounding box center [189, 49] width 7 height 7
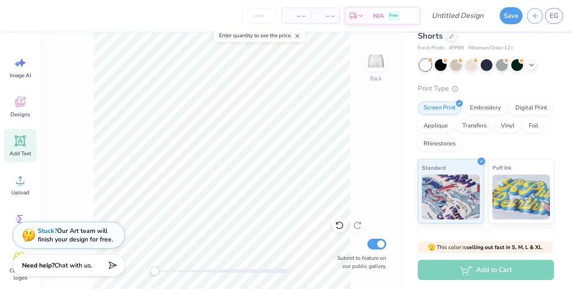
click at [58, 155] on div "Back Submit to feature on our public gallery." at bounding box center [221, 161] width 363 height 257
type input "0.0"
click at [471, 16] on input "Design Title" at bounding box center [468, 16] width 44 height 18
type input "white alpha gam loves you sweat shorts"
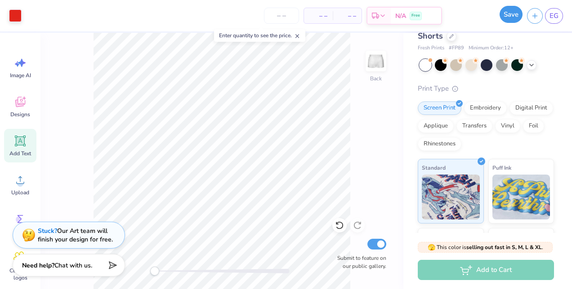
scroll to position [0, 0]
click at [515, 13] on button "Save" at bounding box center [510, 14] width 23 height 17
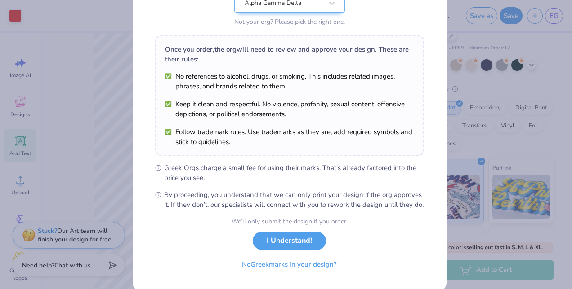
scroll to position [130, 0]
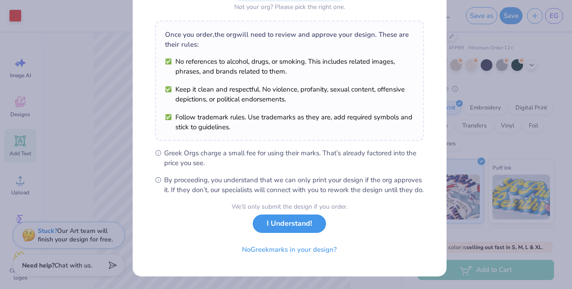
click at [288, 227] on button "I Understand!" at bounding box center [289, 224] width 73 height 18
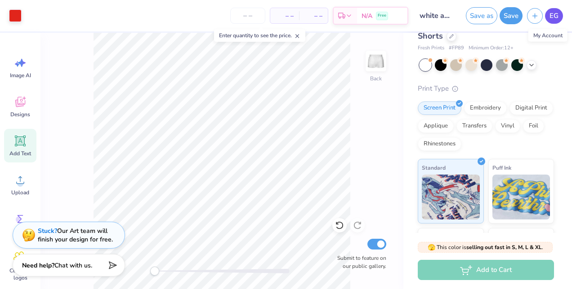
click at [556, 17] on span "EG" at bounding box center [553, 16] width 9 height 10
